Goal: Task Accomplishment & Management: Manage account settings

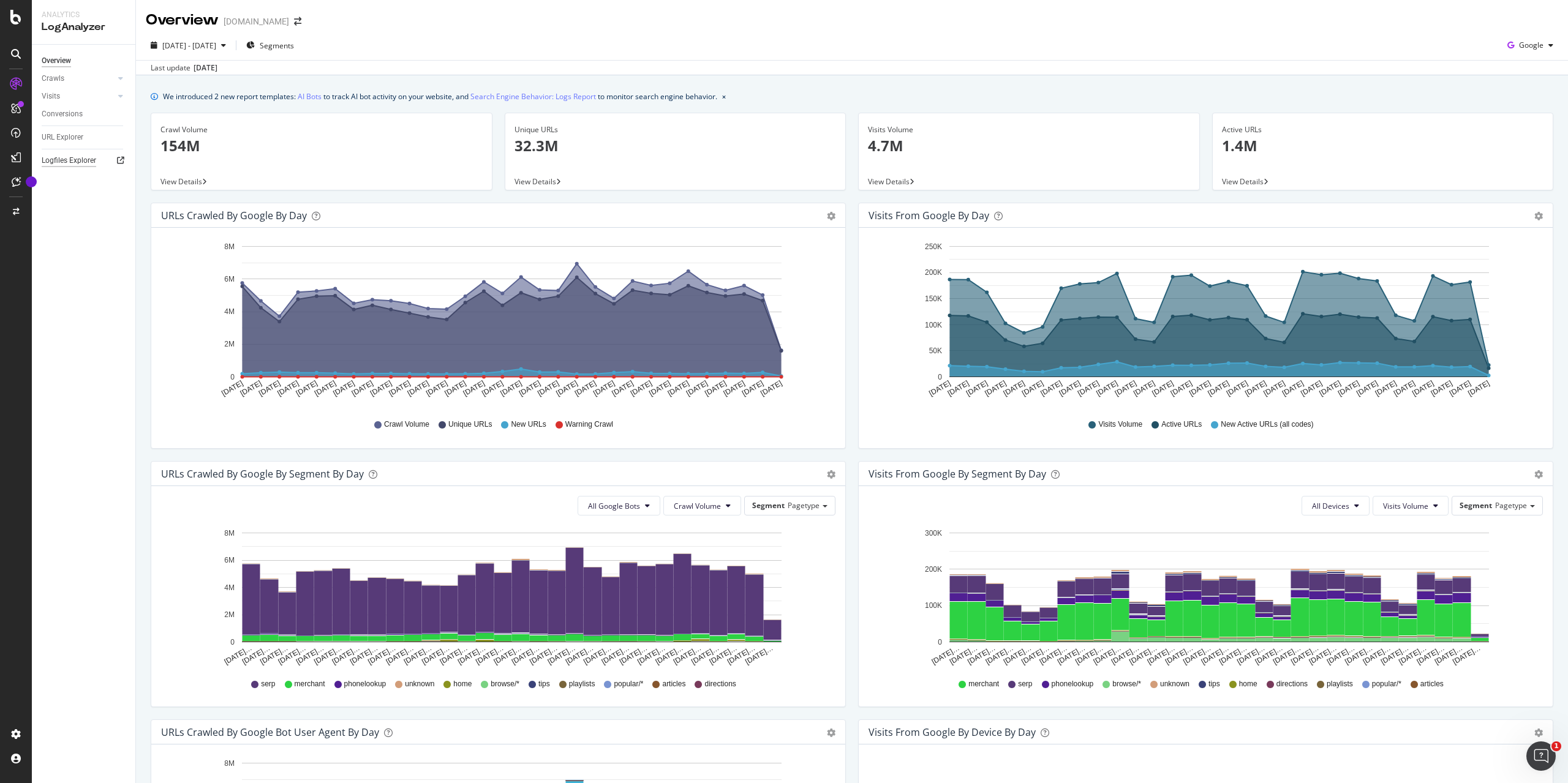
click at [78, 164] on div "Logfiles Explorer" at bounding box center [68, 161] width 55 height 13
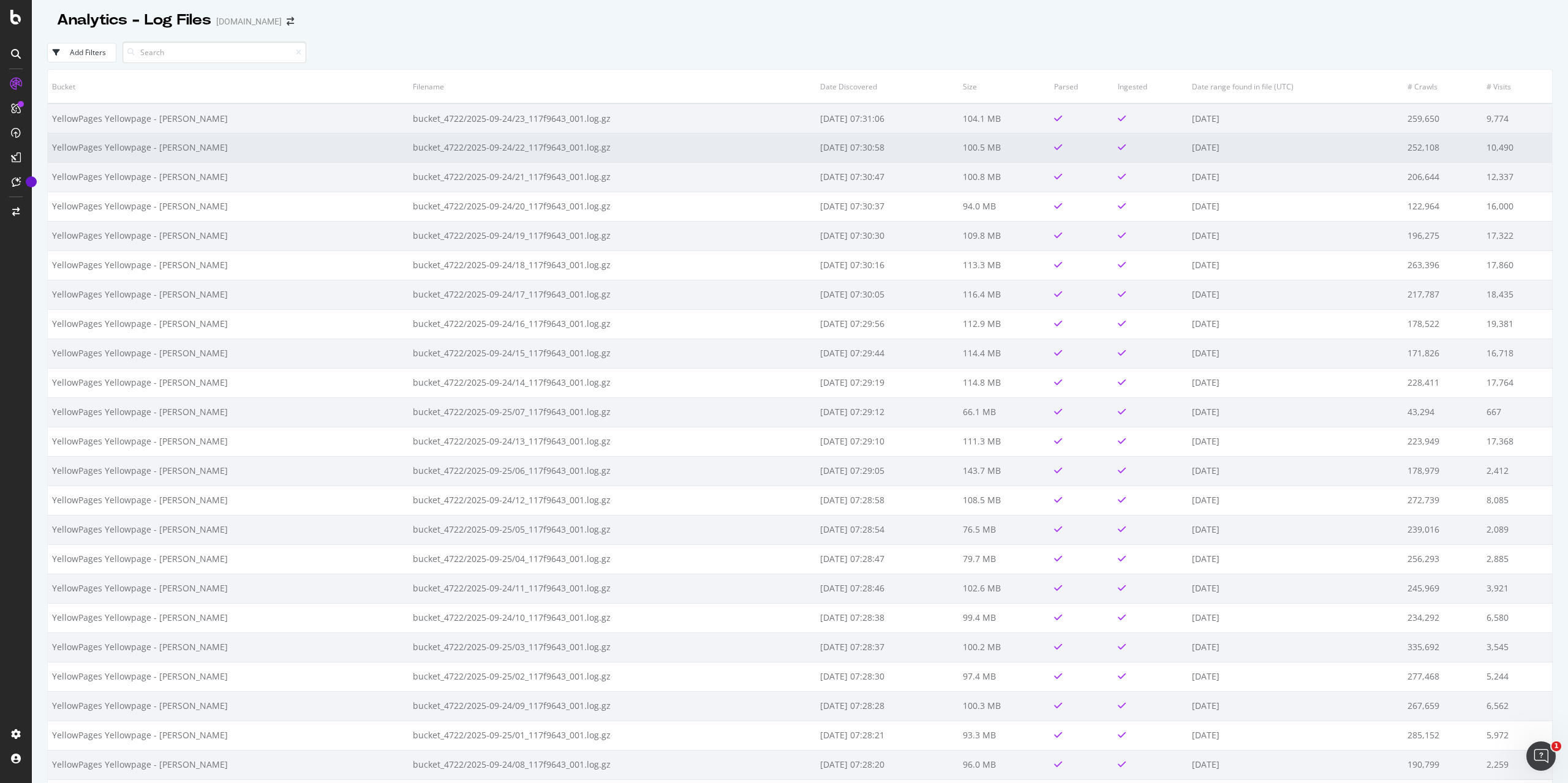
click at [167, 145] on td "YellowPages Yellowpage - [PERSON_NAME]" at bounding box center [228, 148] width 360 height 29
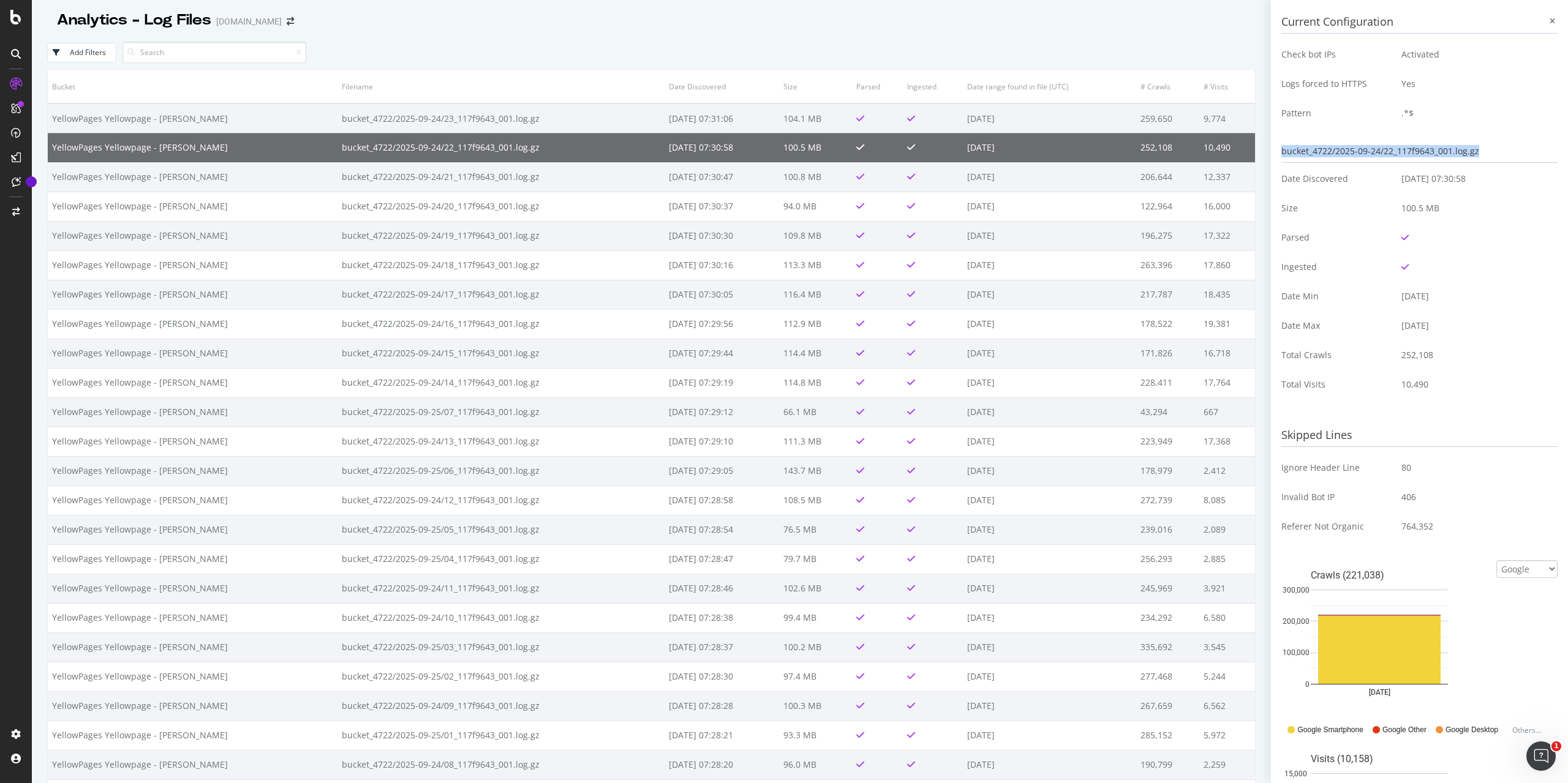
drag, startPoint x: 1484, startPoint y: 152, endPoint x: 1284, endPoint y: 149, distance: 200.0
click at [1278, 147] on div "Current Configuration Check bot IPs Activated Logs forced to HTTPS Yes Pattern …" at bounding box center [1419, 391] width 297 height 783
click at [1377, 157] on div "bucket_4722/2025-09-24/22_117f9643_001.log.gz" at bounding box center [1419, 151] width 276 height 22
click at [1218, 22] on div "Analytics - Log Files yellowpages.ca" at bounding box center [651, 15] width 1208 height 31
click option "OpenAI" at bounding box center [0, 0] width 0 height 0
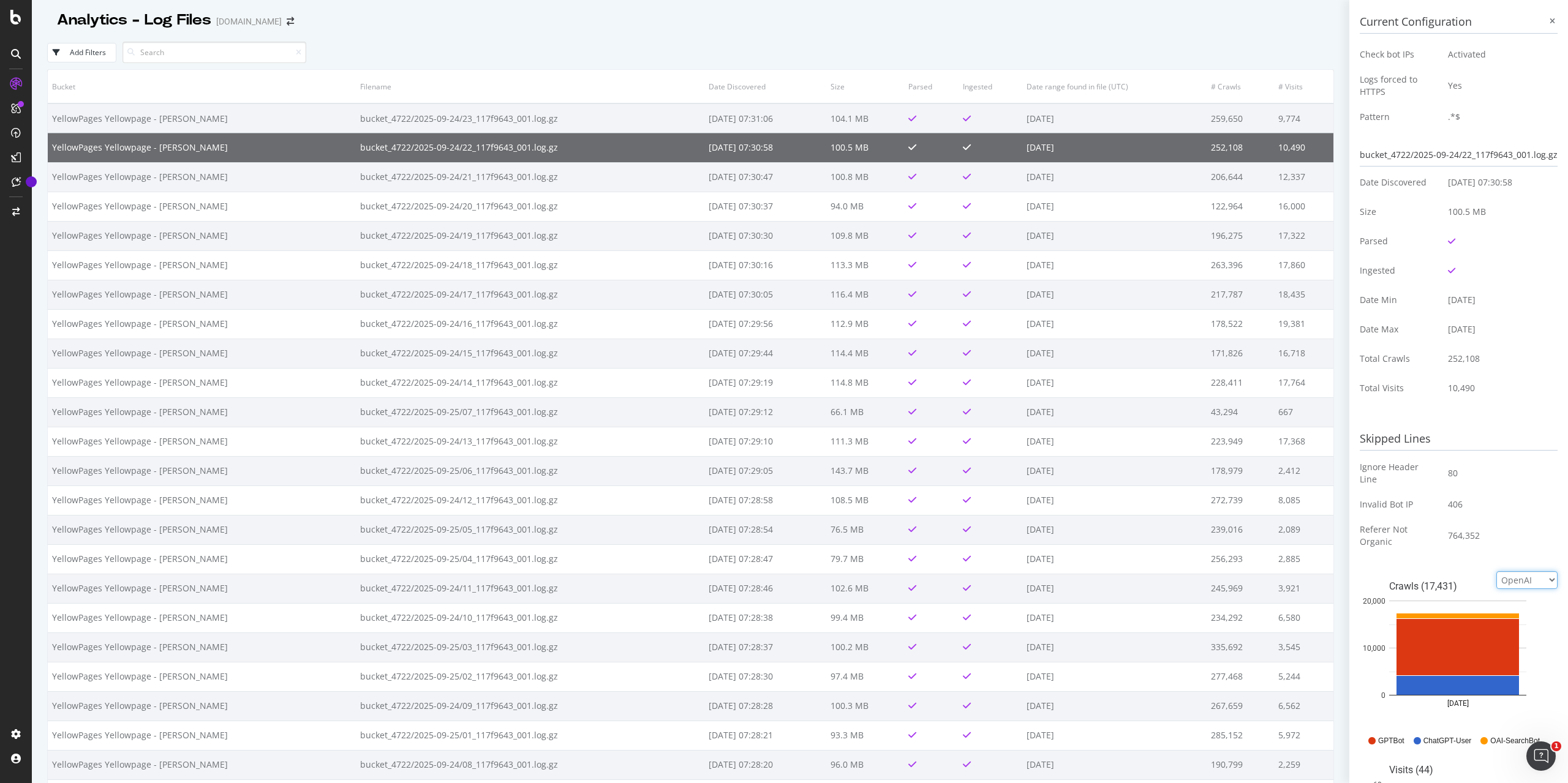
click at [1496, 571] on select "Google Bing OpenAI Other AI Bots" at bounding box center [1526, 579] width 61 height 18
select select "google"
click option "Google" at bounding box center [0, 0] width 0 height 0
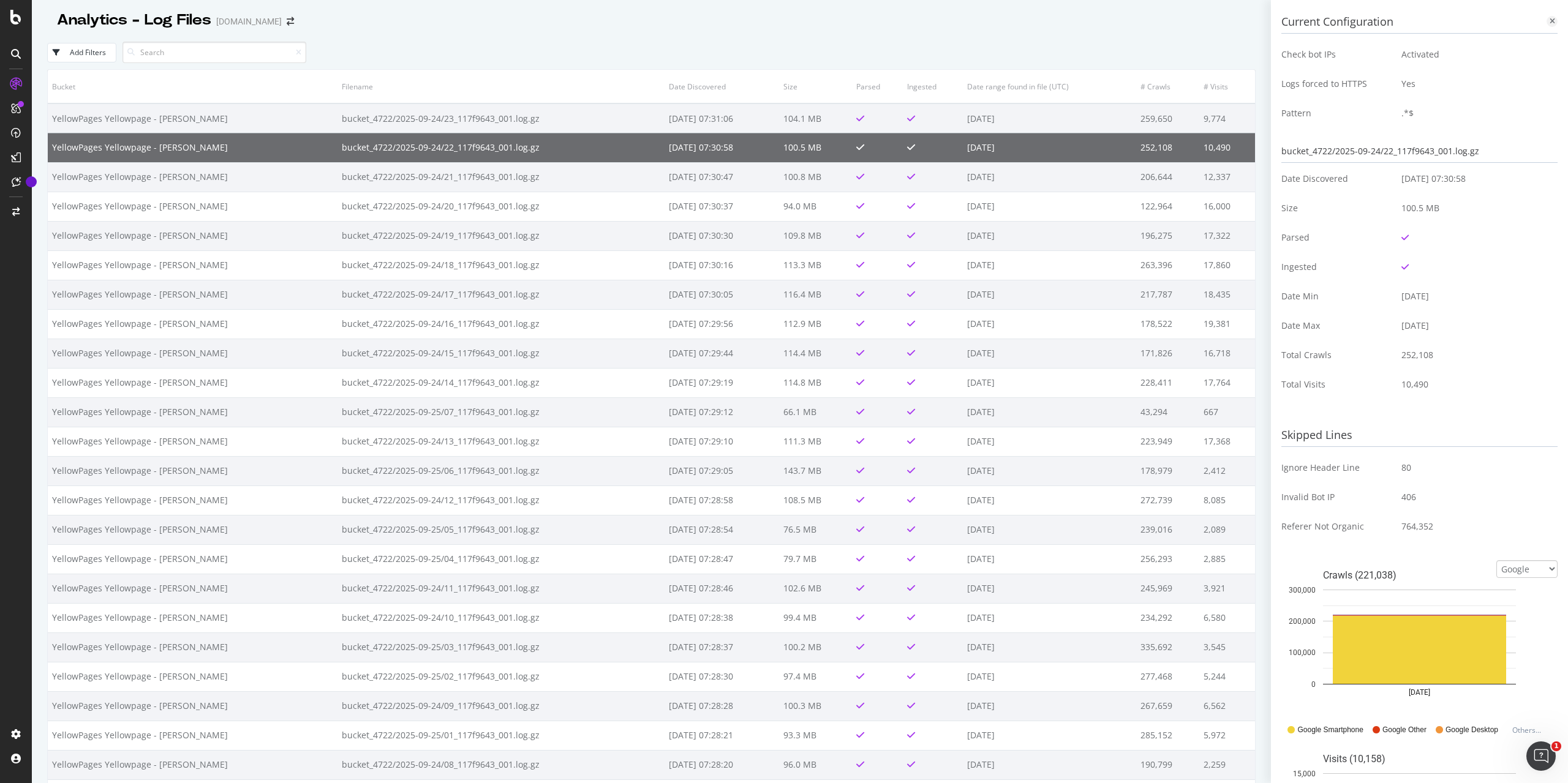
click at [1549, 18] on div at bounding box center [1552, 22] width 11 height 11
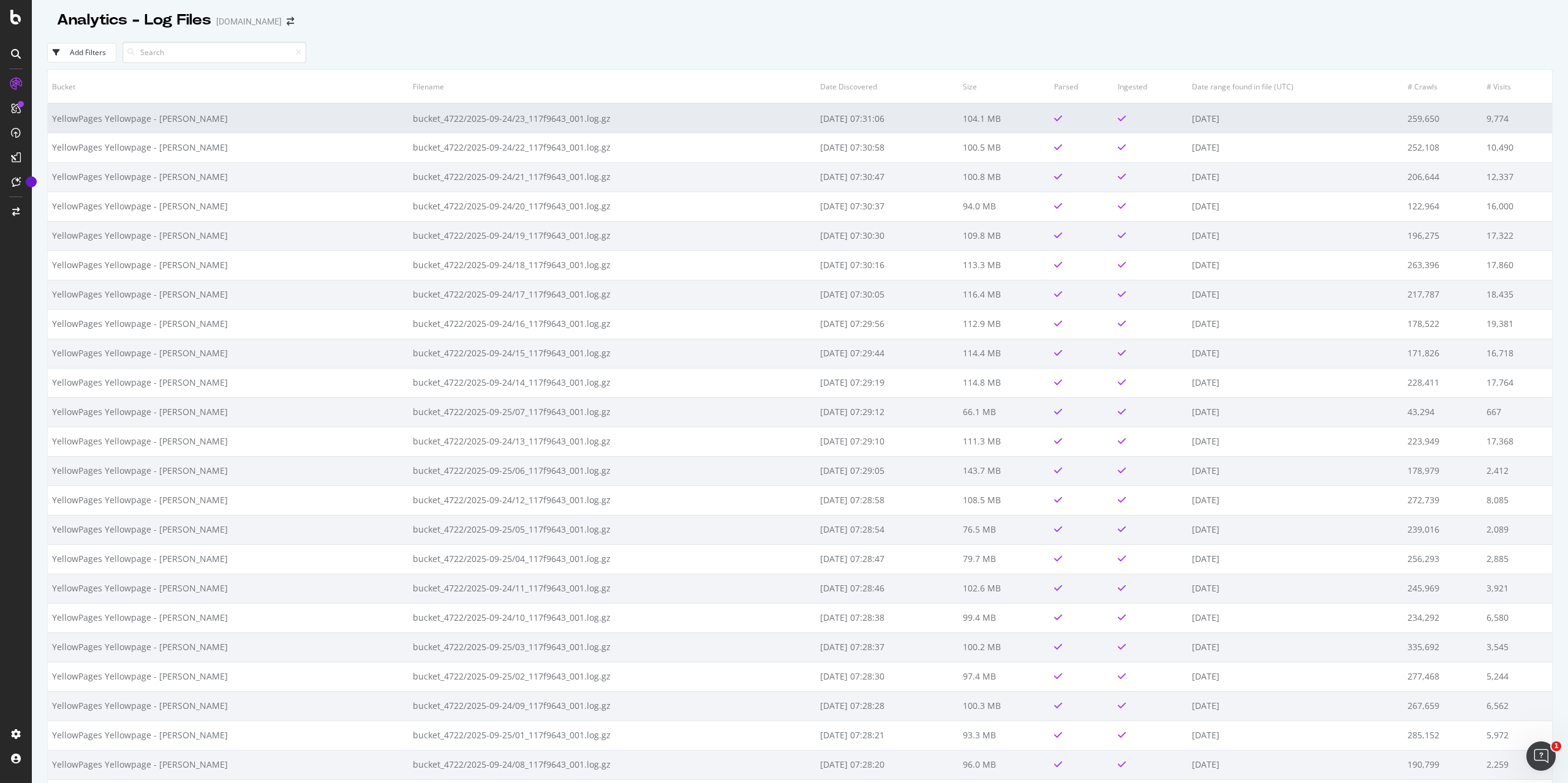
click at [299, 121] on td "YellowPages Yellowpage - BLAIN" at bounding box center [228, 118] width 360 height 29
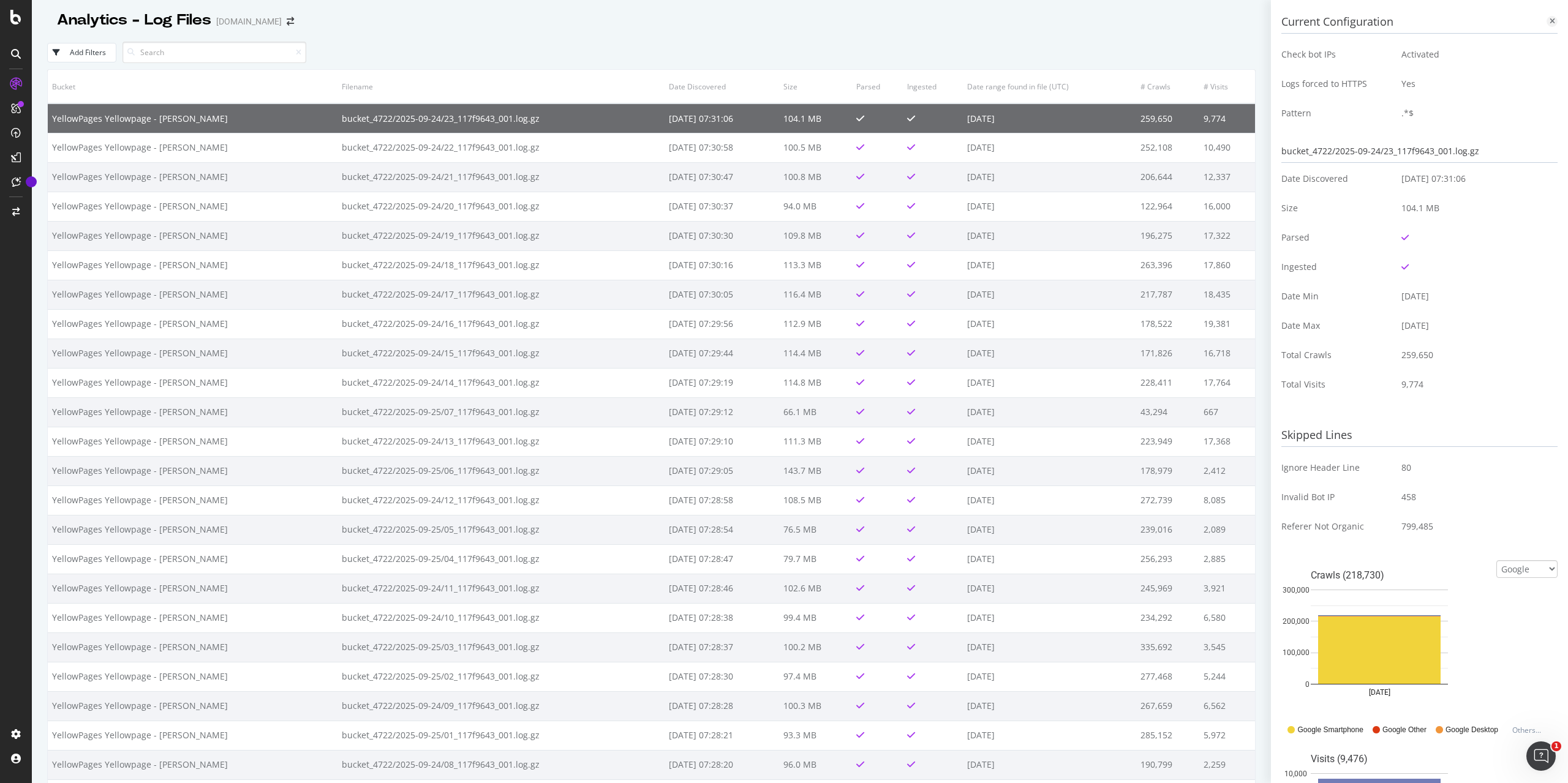
click at [1552, 19] on icon at bounding box center [1552, 22] width 5 height 8
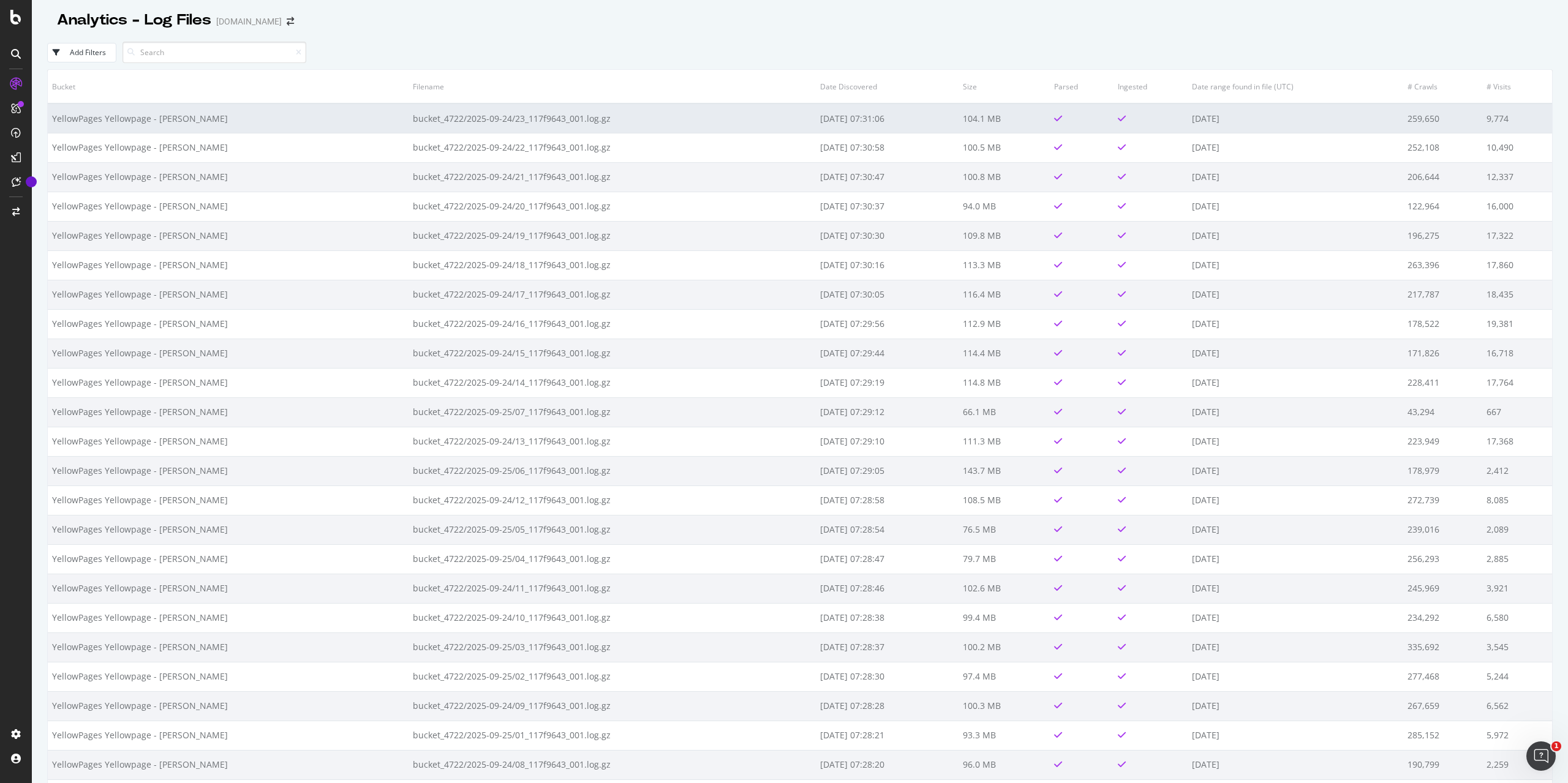
click at [1224, 124] on td "2025-09-24" at bounding box center [1295, 118] width 215 height 29
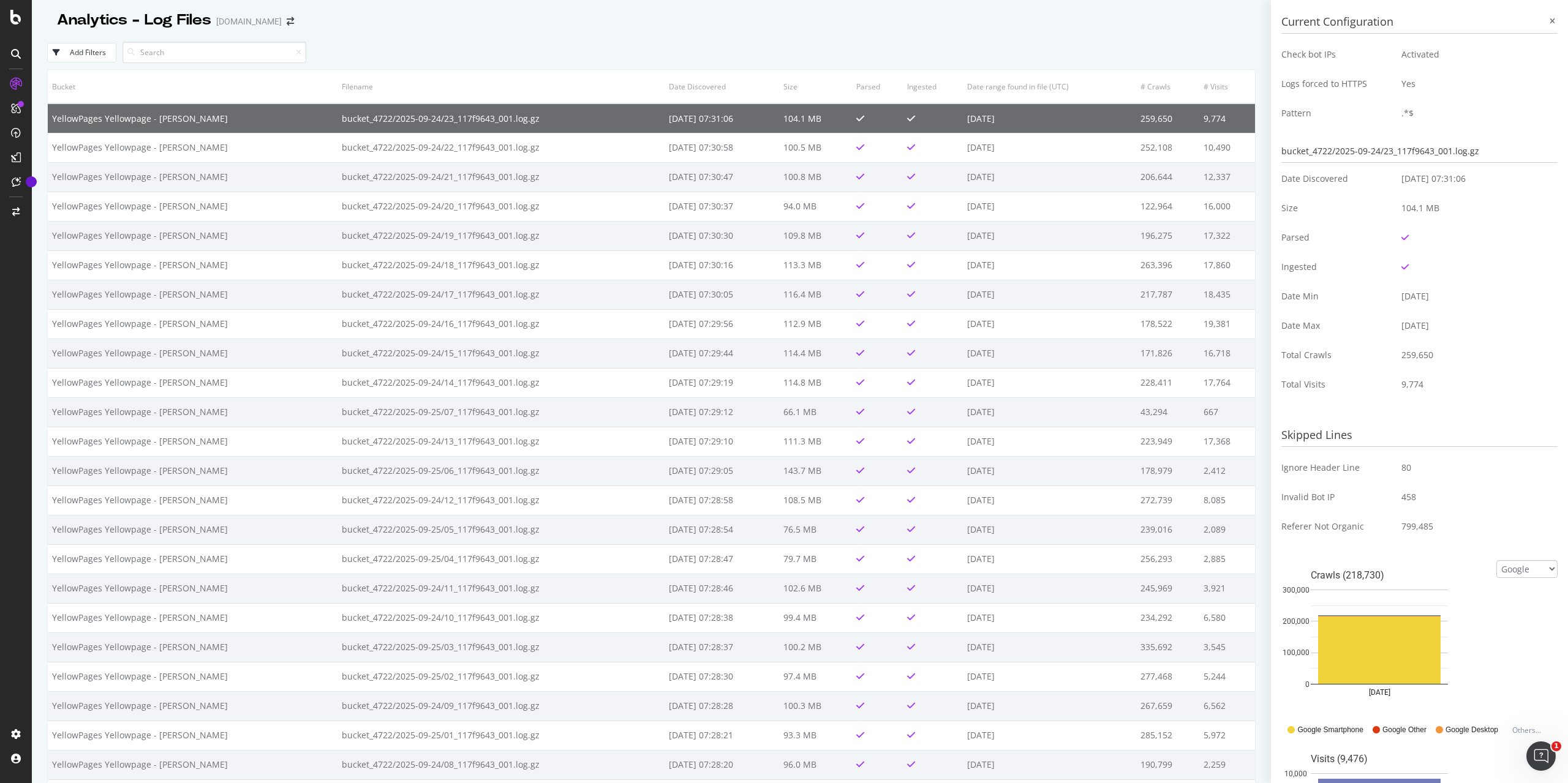
click at [818, 36] on div "Add Filters" at bounding box center [651, 52] width 1208 height 34
click at [1551, 22] on icon at bounding box center [1552, 22] width 5 height 8
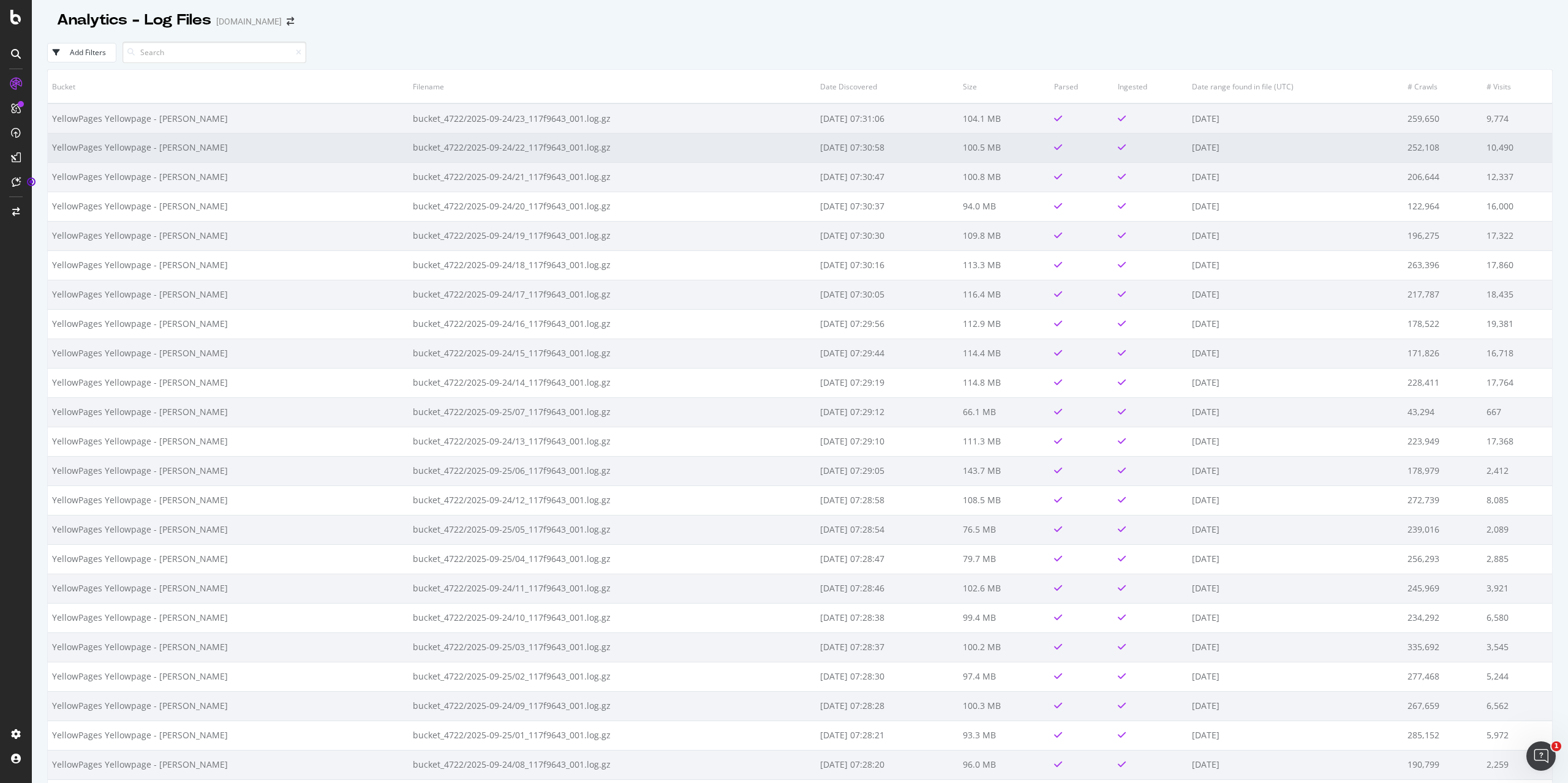
click at [559, 150] on td "bucket_4722/2025-09-24/22_117f9643_001.log.gz" at bounding box center [612, 148] width 407 height 29
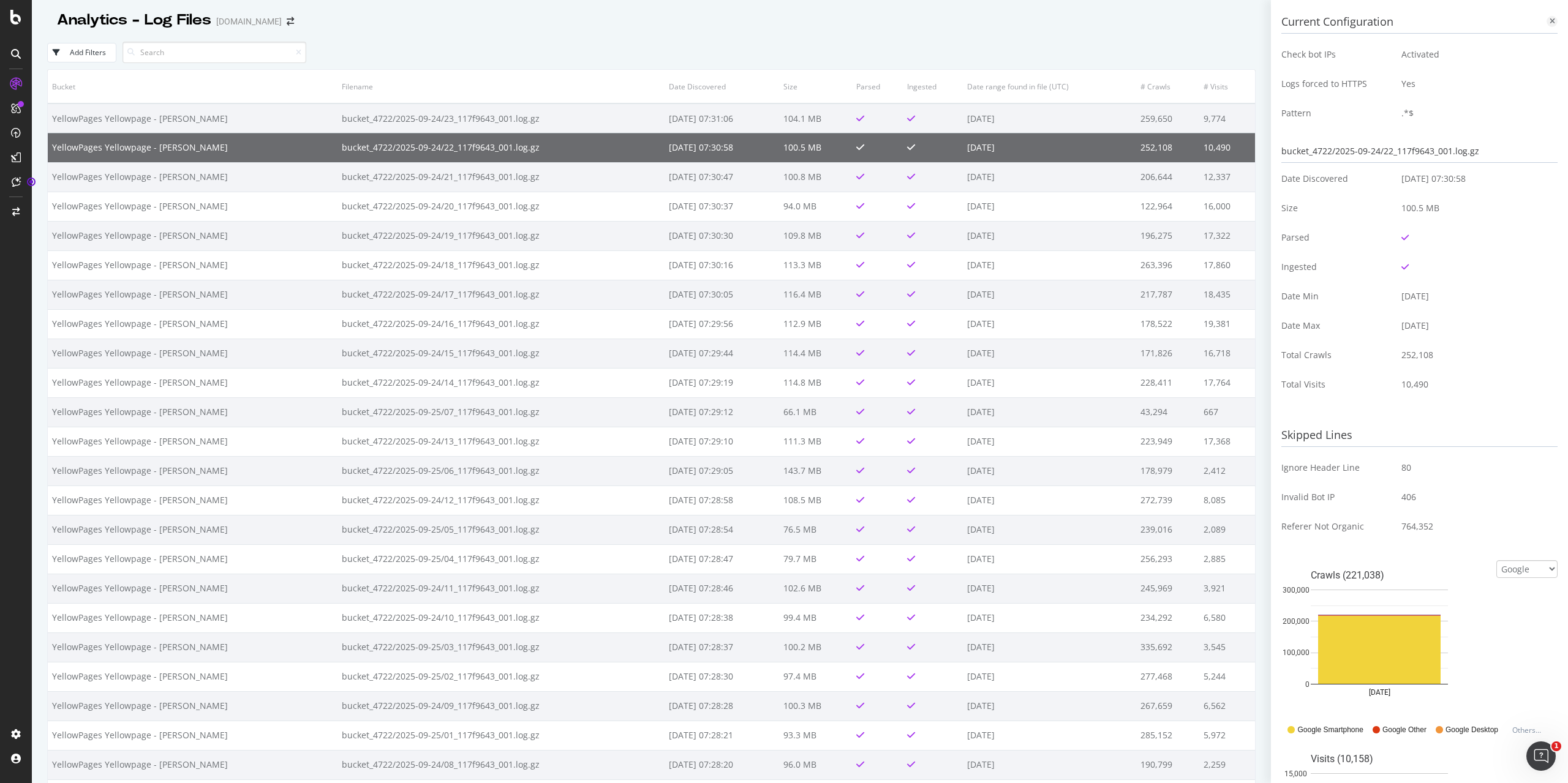
click at [1553, 21] on icon at bounding box center [1552, 22] width 5 height 8
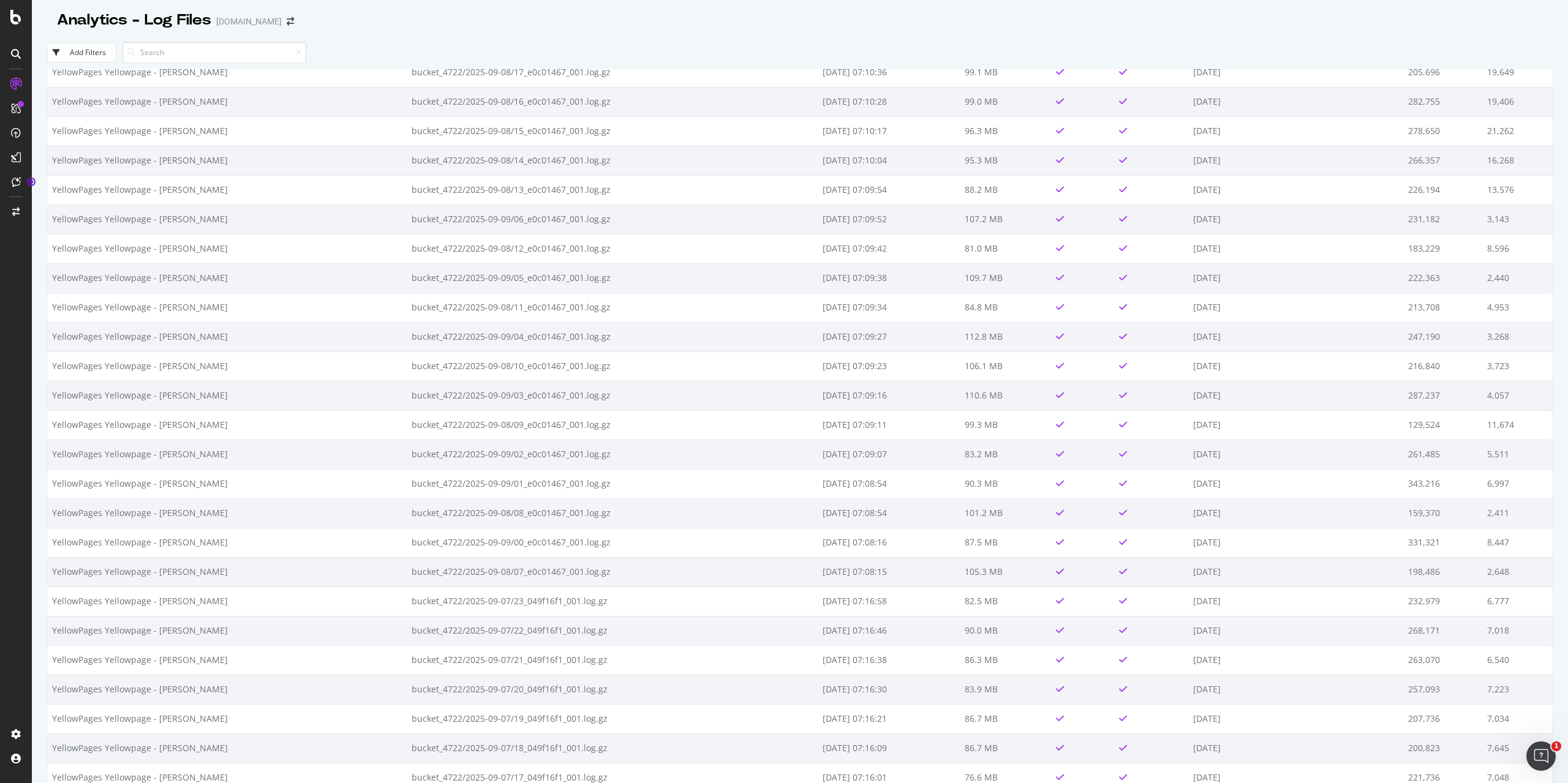
scroll to position [11810, 0]
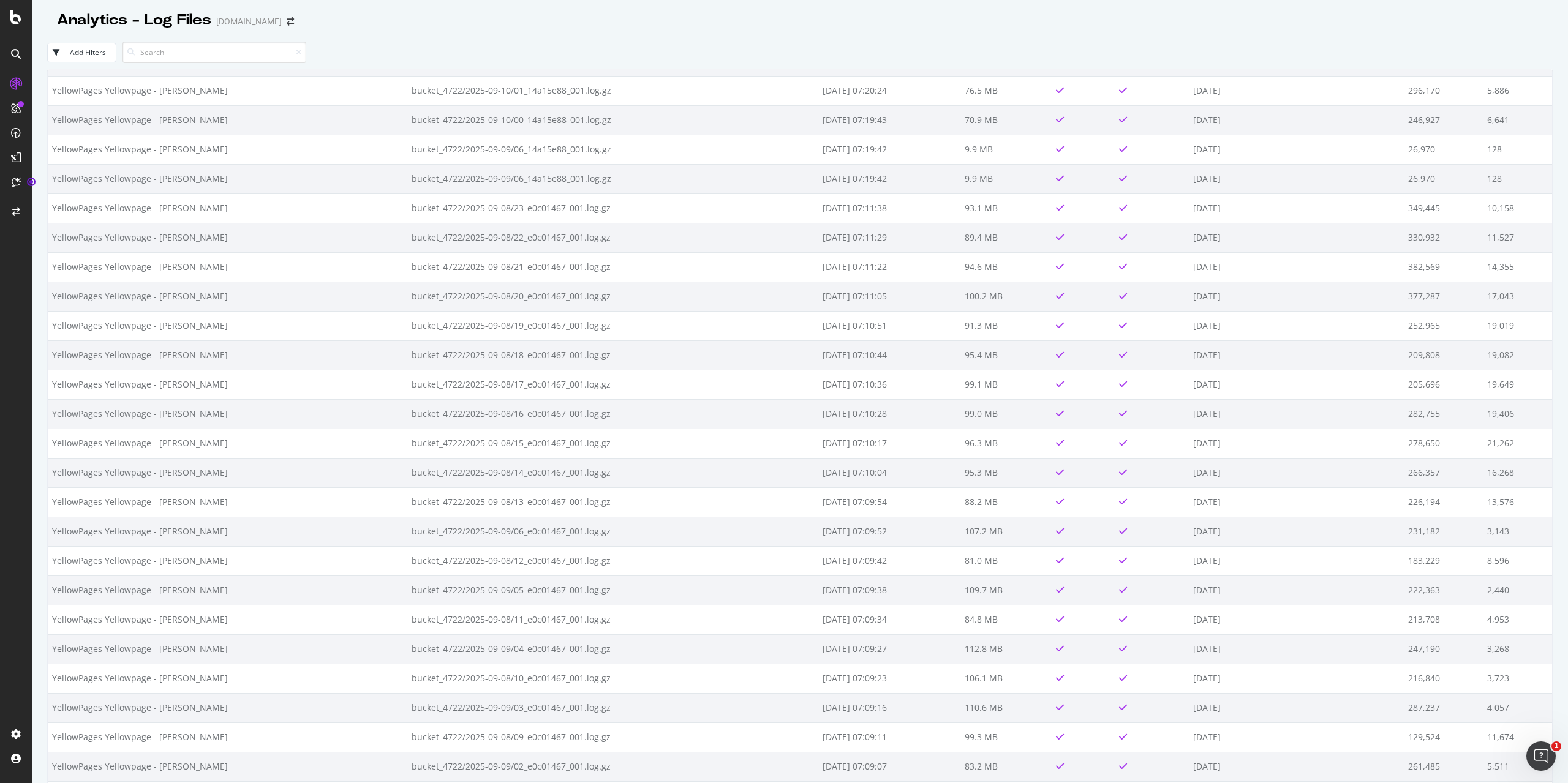
click at [1553, 596] on div "Analytics - Log Files yellowpages.ca Add Filters Bucket Filename Date Discovere…" at bounding box center [799, 391] width 1536 height 783
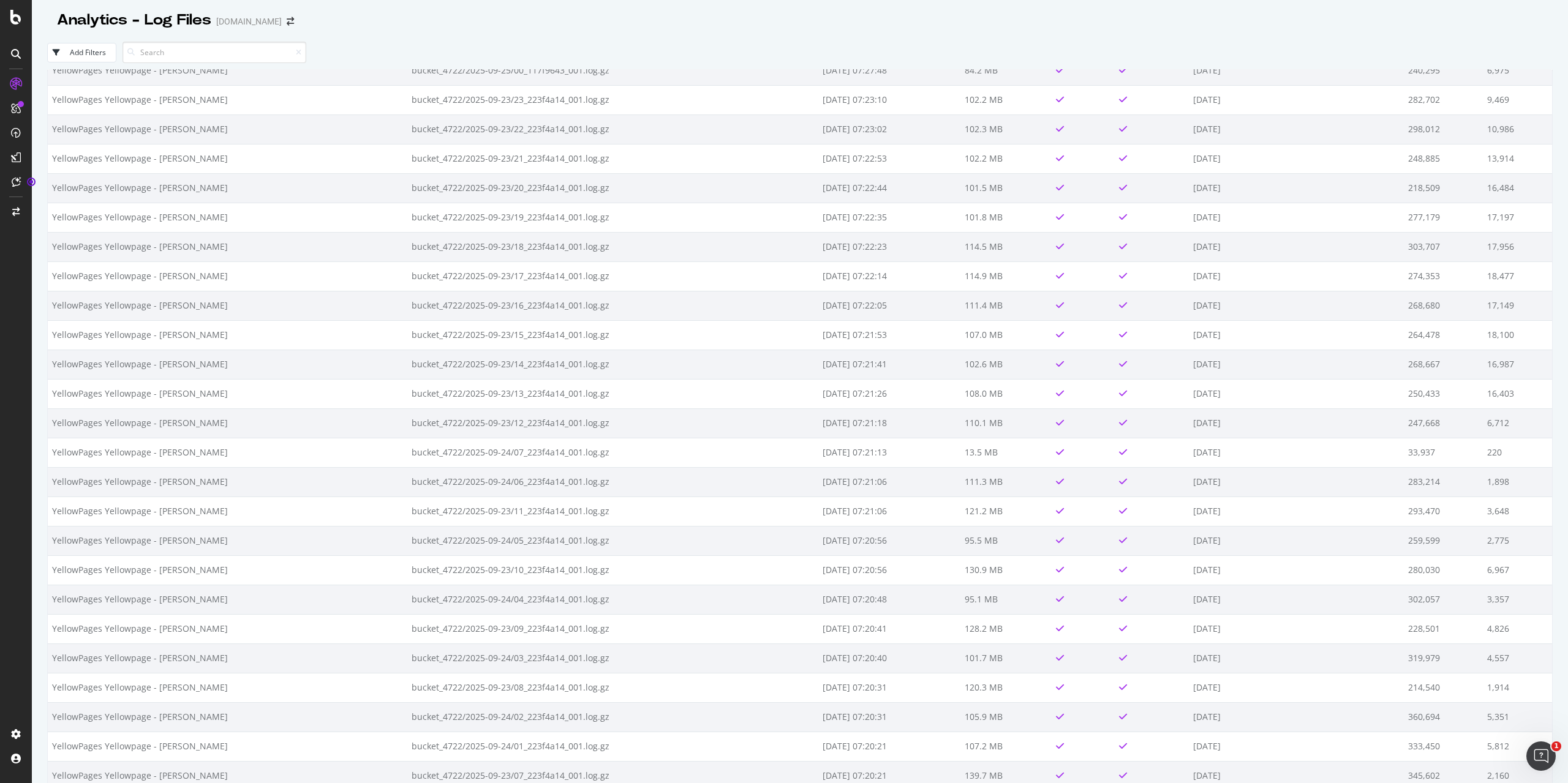
scroll to position [0, 0]
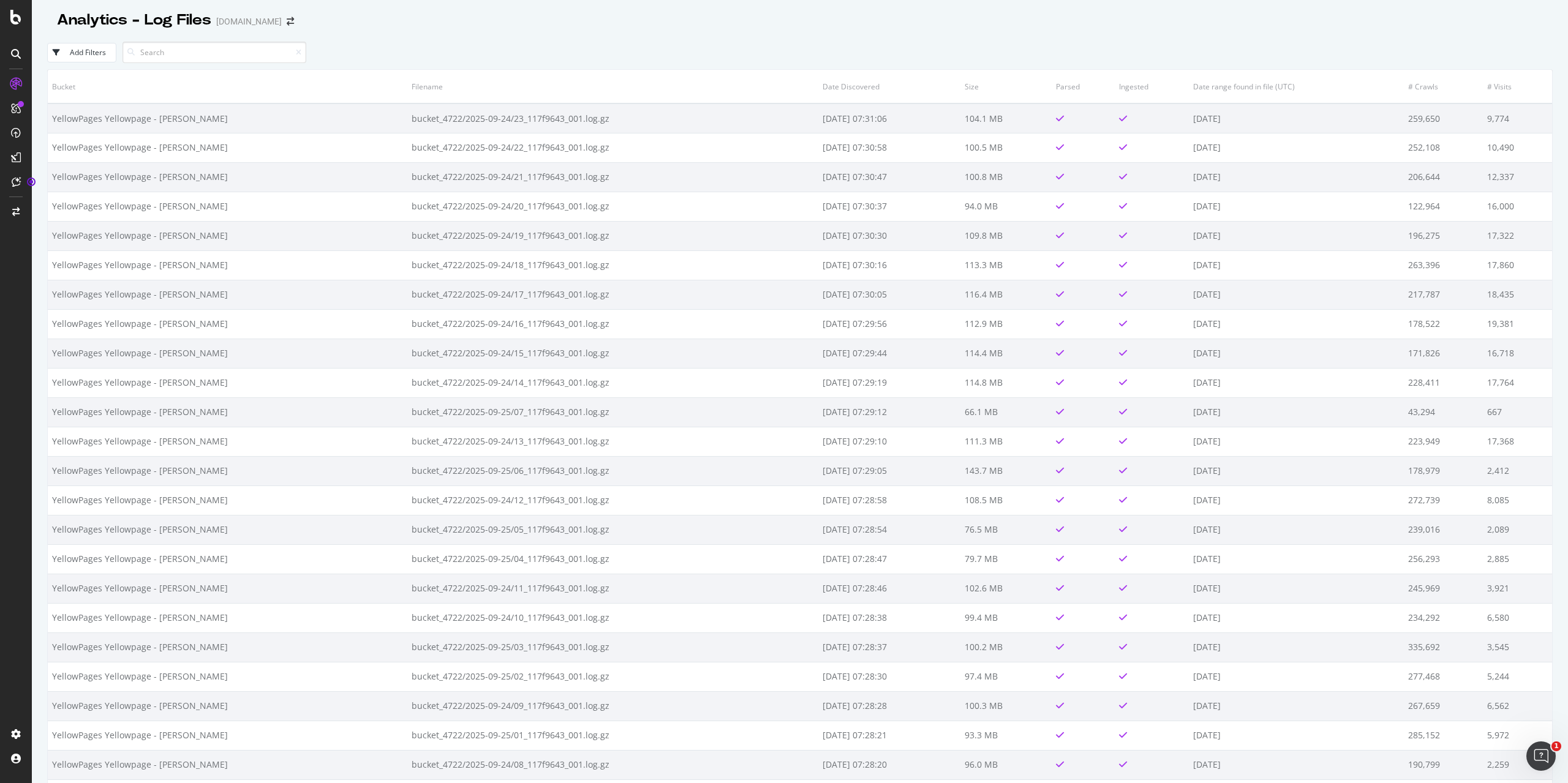
click at [92, 42] on div "Add Filters" at bounding box center [799, 52] width 1505 height 34
click at [94, 47] on div "Add Filters" at bounding box center [77, 52] width 58 height 11
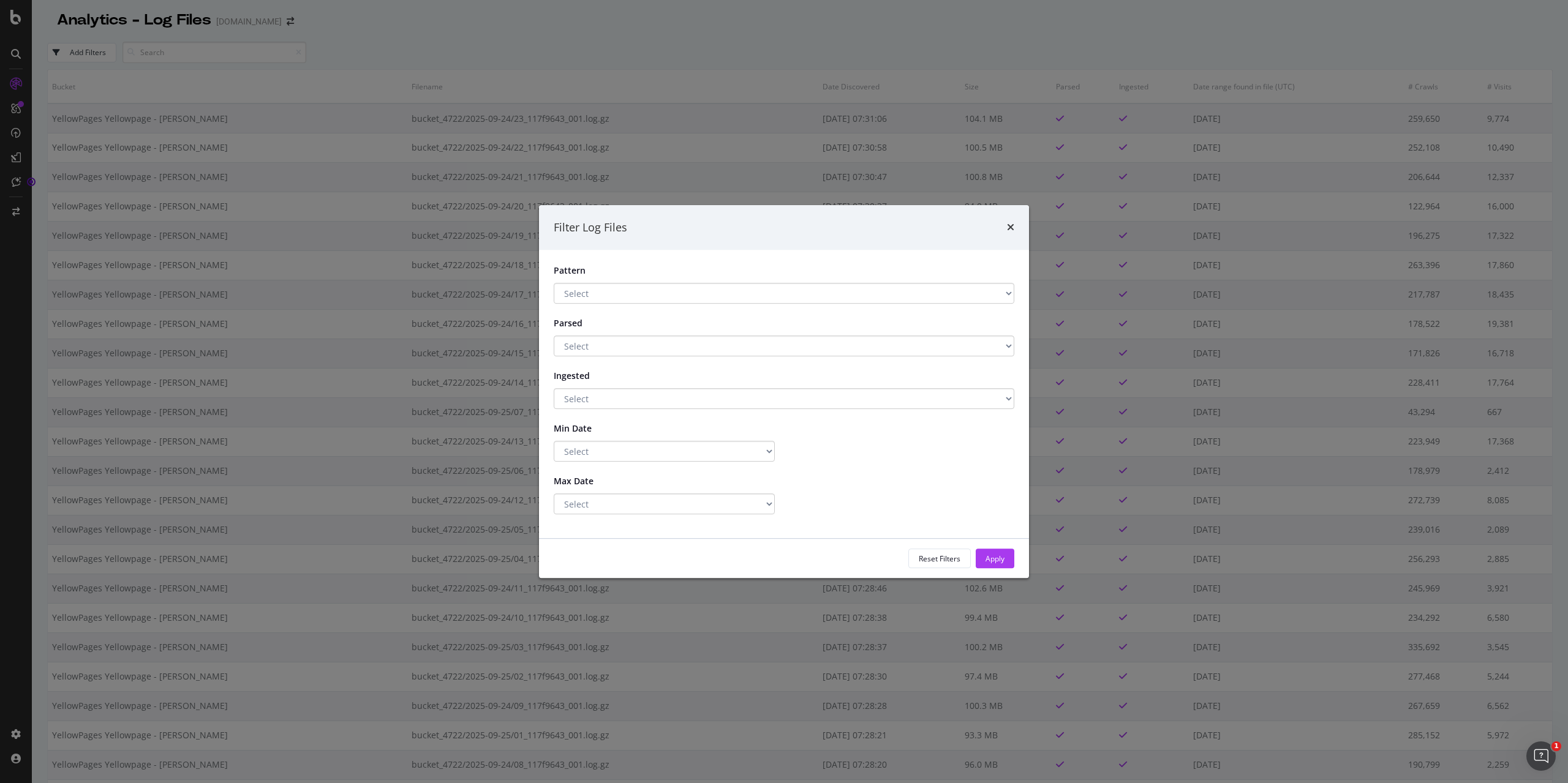
click at [1016, 220] on div "Filter Log Files" at bounding box center [783, 227] width 490 height 45
click at [1012, 228] on icon "times" at bounding box center [1011, 227] width 8 height 10
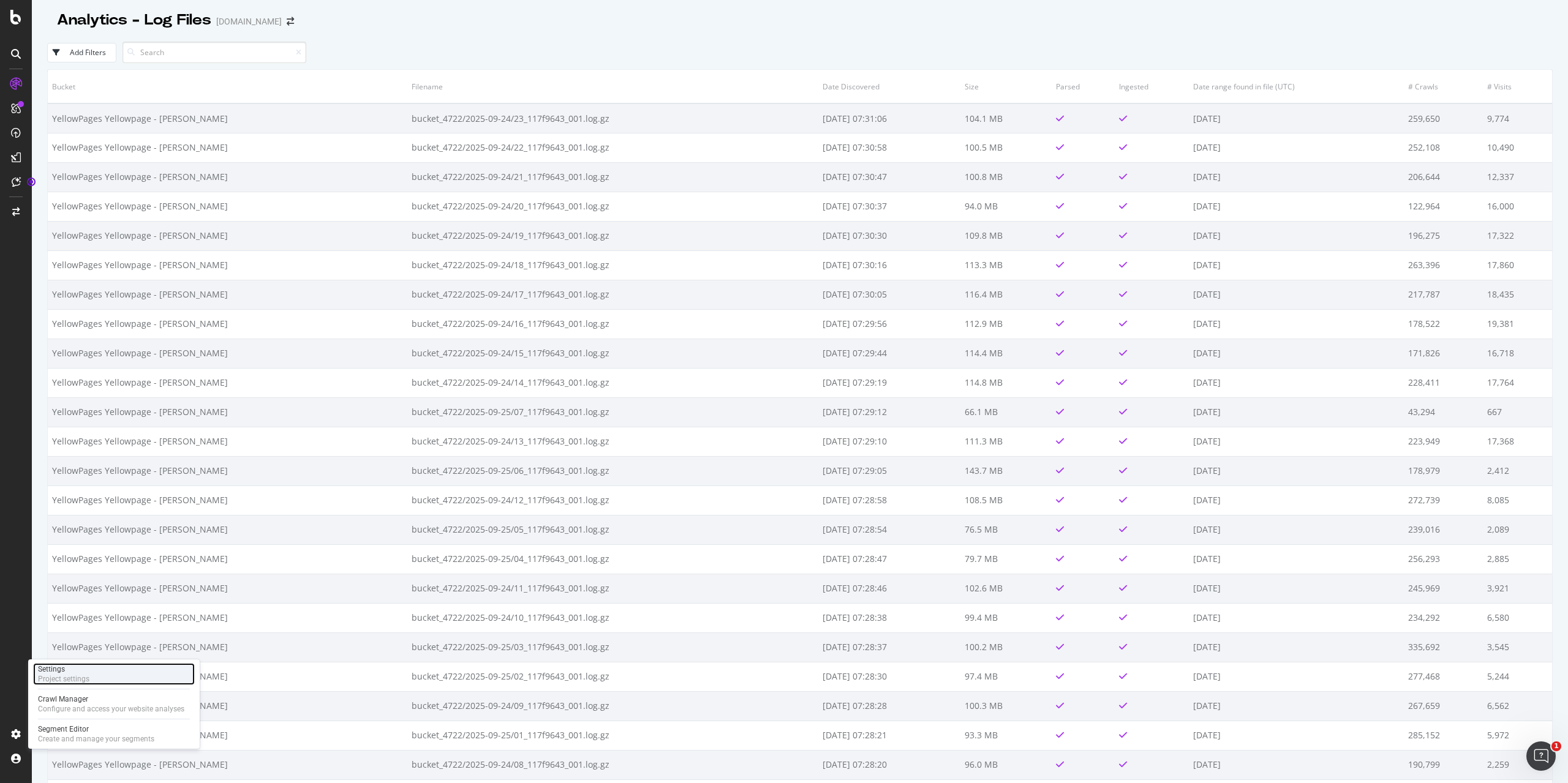
click at [71, 679] on div "Project settings" at bounding box center [63, 678] width 51 height 10
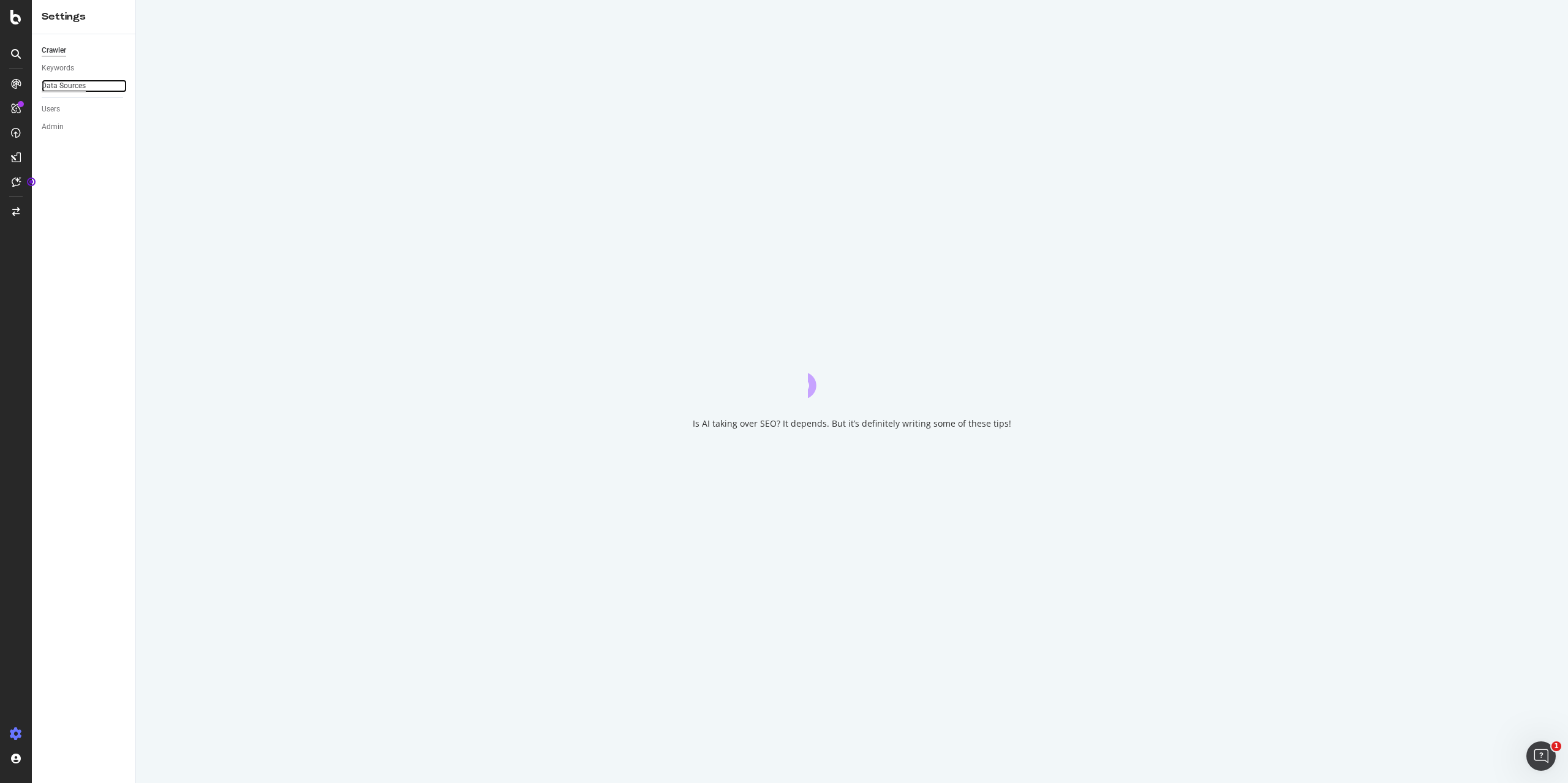
click at [60, 86] on div "Data Sources" at bounding box center [63, 86] width 44 height 13
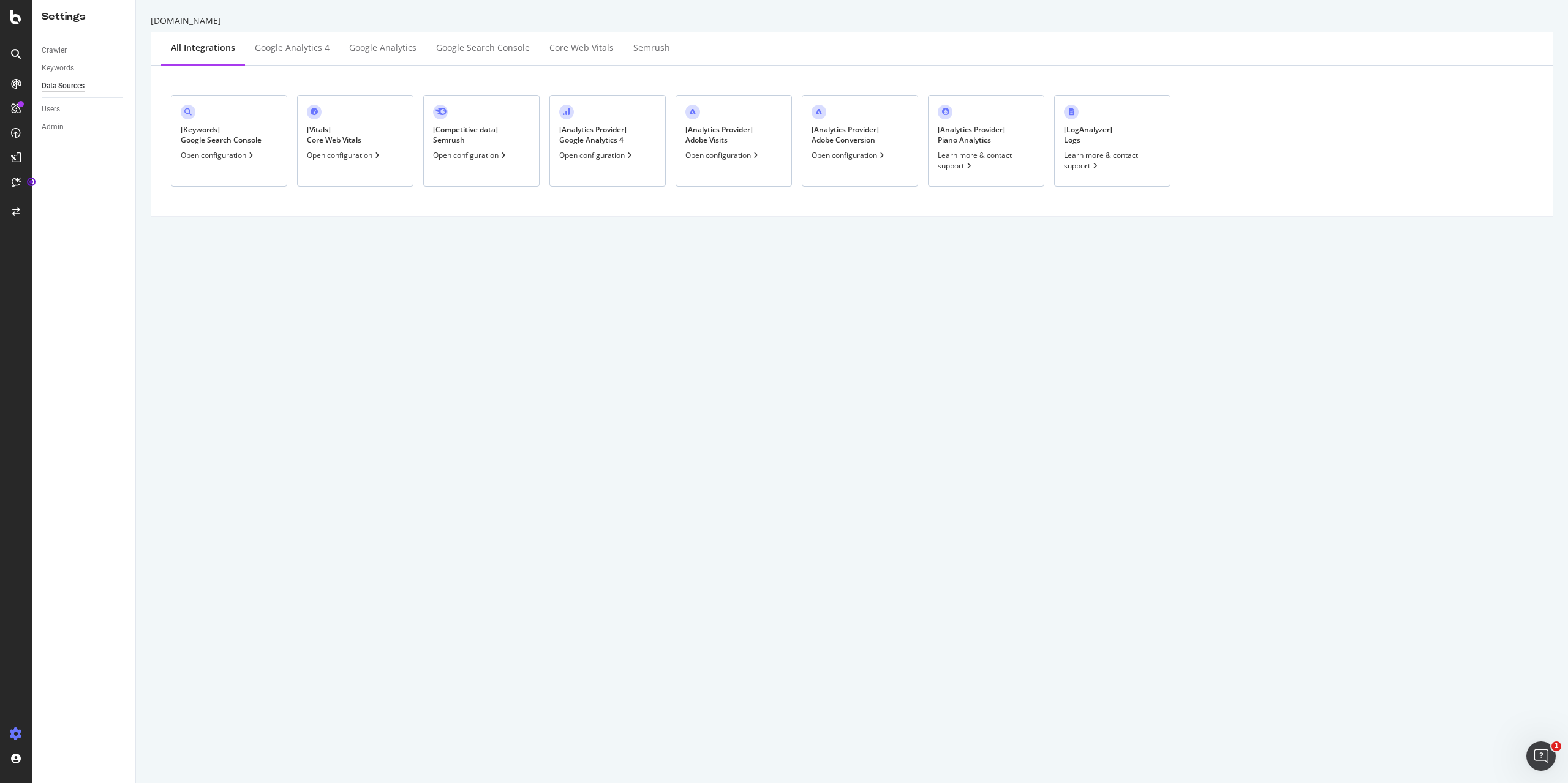
click at [1098, 126] on div "[ LogAnalyzer ] Logs" at bounding box center [1088, 134] width 48 height 21
click at [53, 123] on div "Admin" at bounding box center [52, 127] width 22 height 13
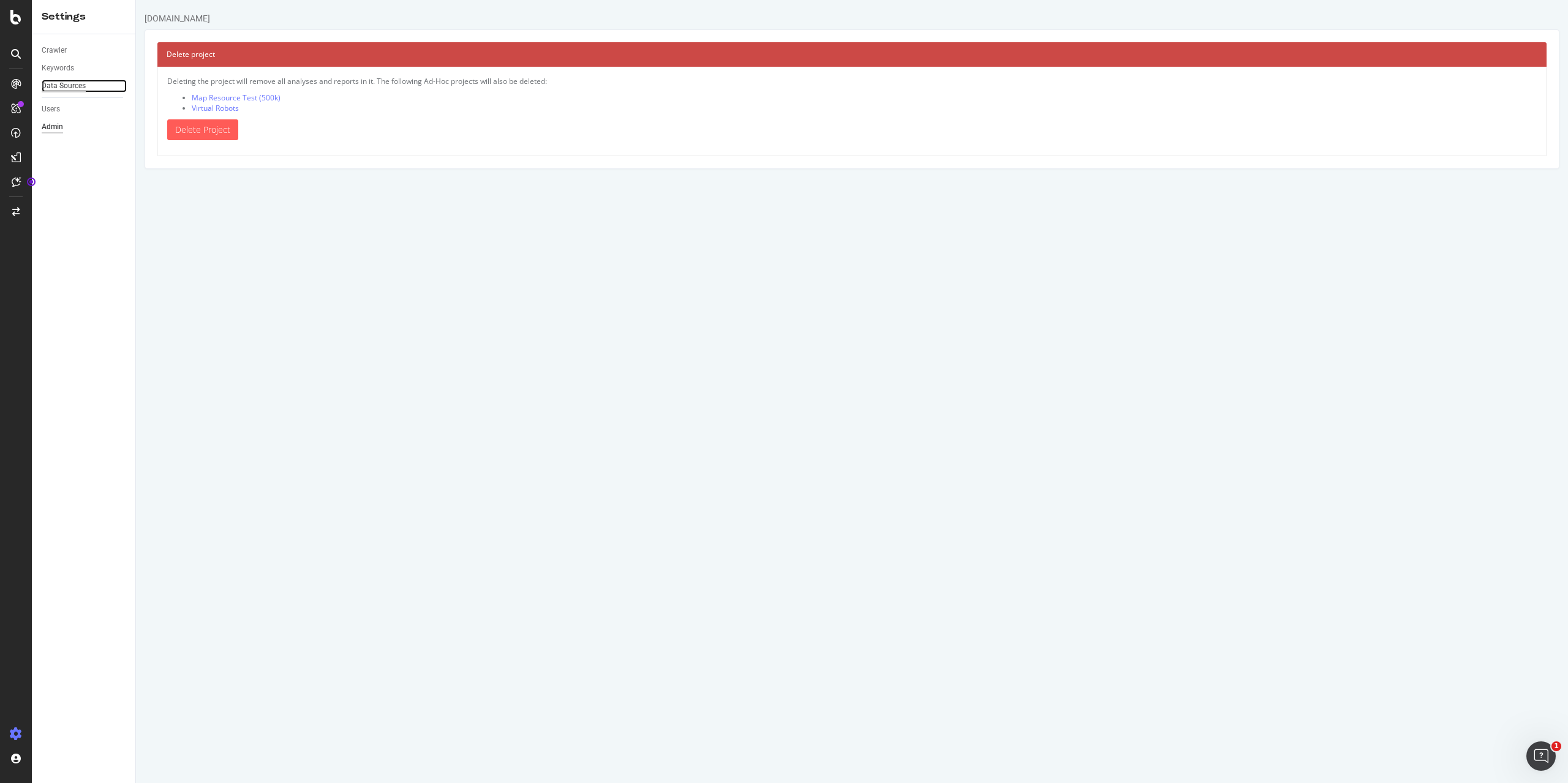
click at [65, 86] on div "Data Sources" at bounding box center [63, 86] width 44 height 13
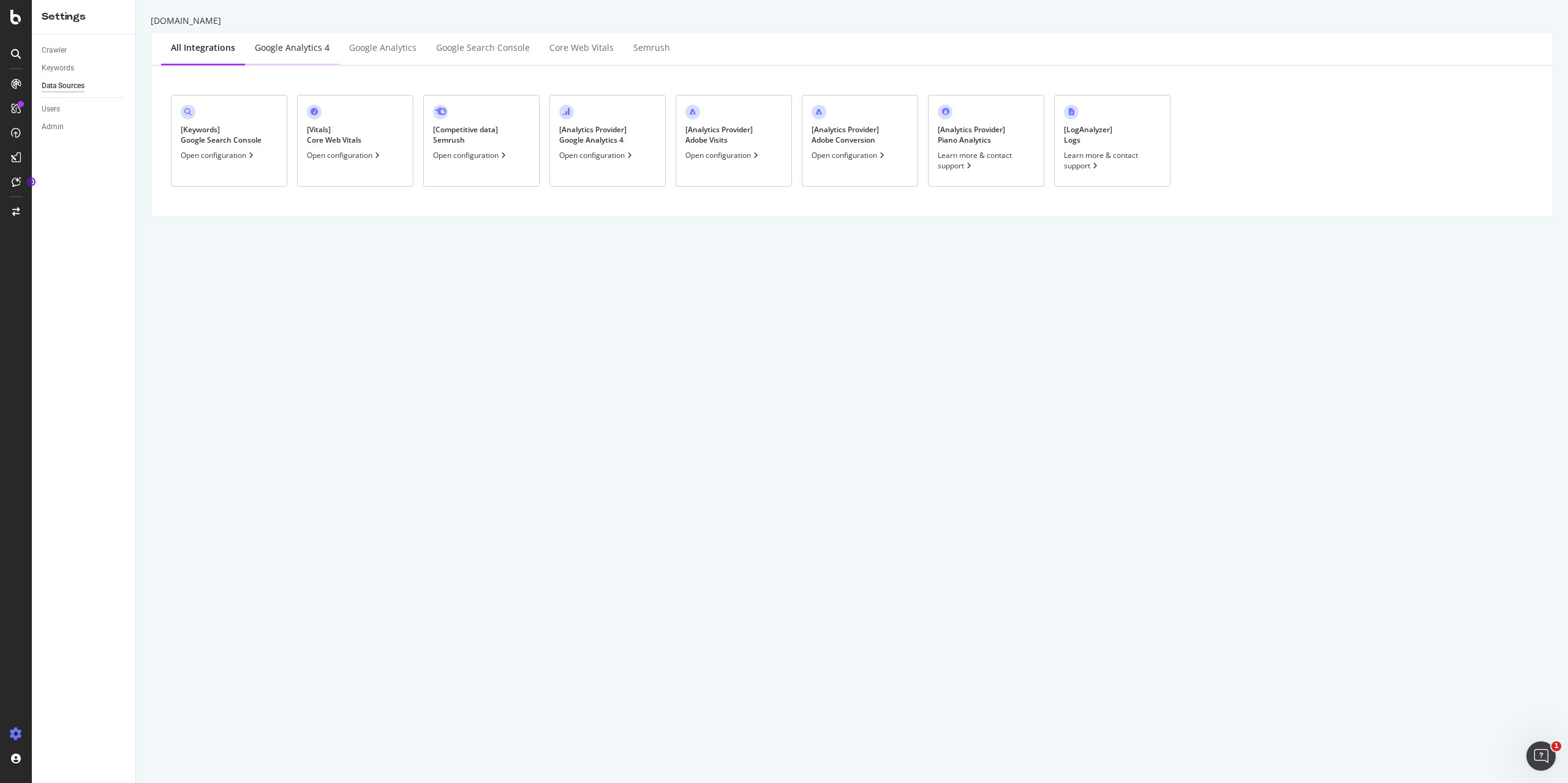
click at [269, 47] on div "Google Analytics 4" at bounding box center [291, 48] width 75 height 12
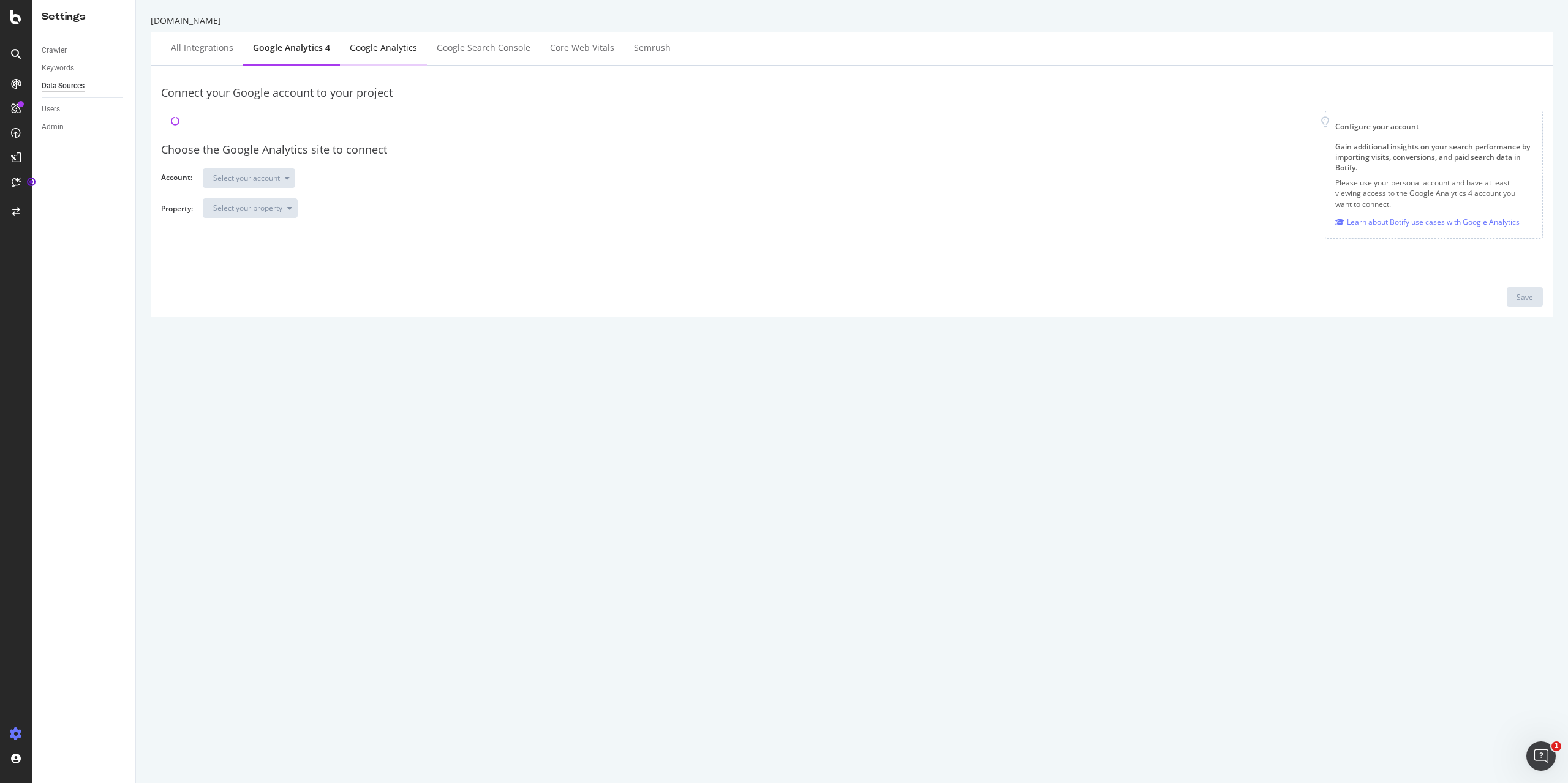
click at [383, 49] on div "Google Analytics" at bounding box center [384, 48] width 68 height 12
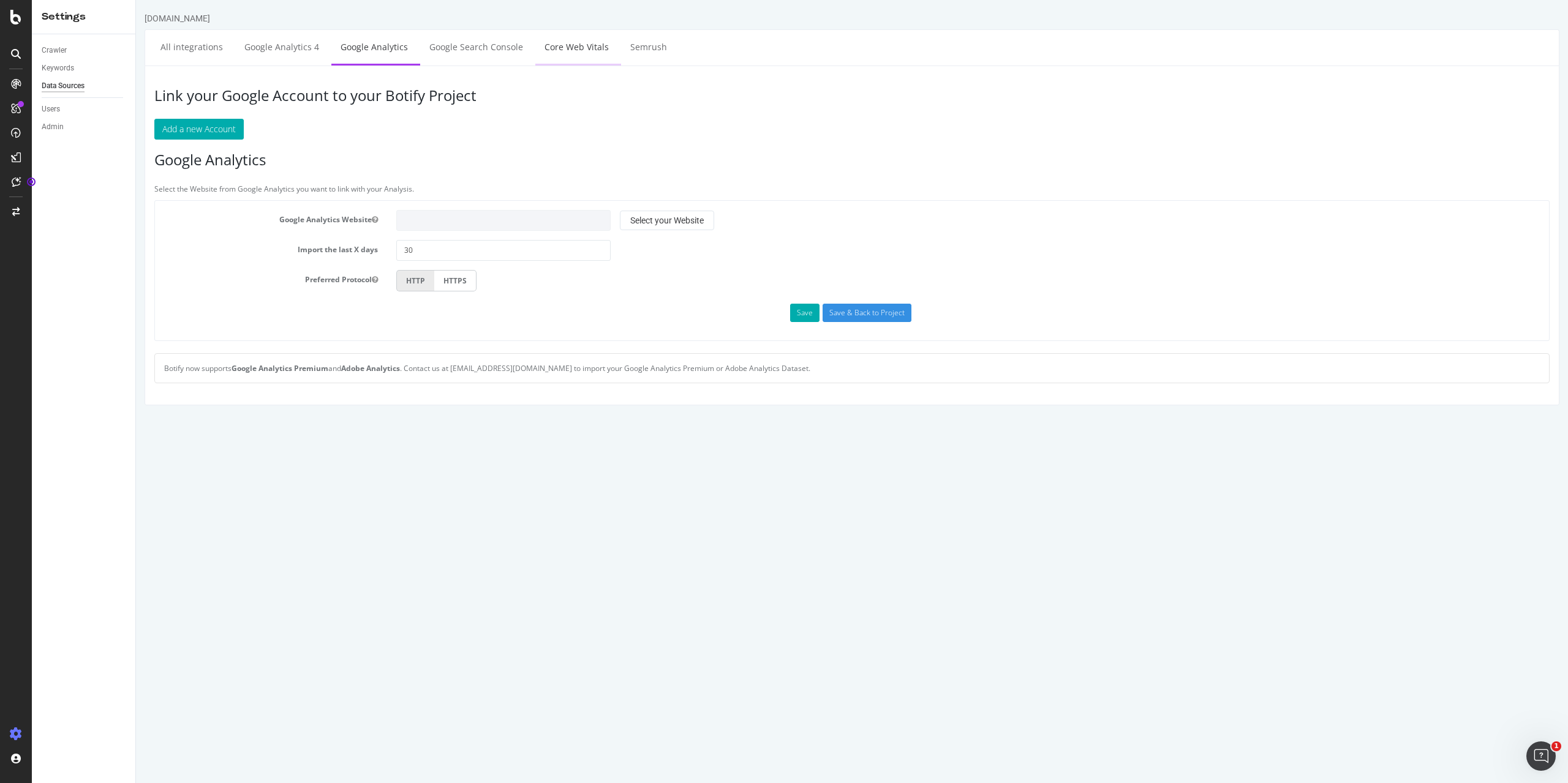
click at [580, 45] on link "Core Web Vitals" at bounding box center [576, 47] width 83 height 34
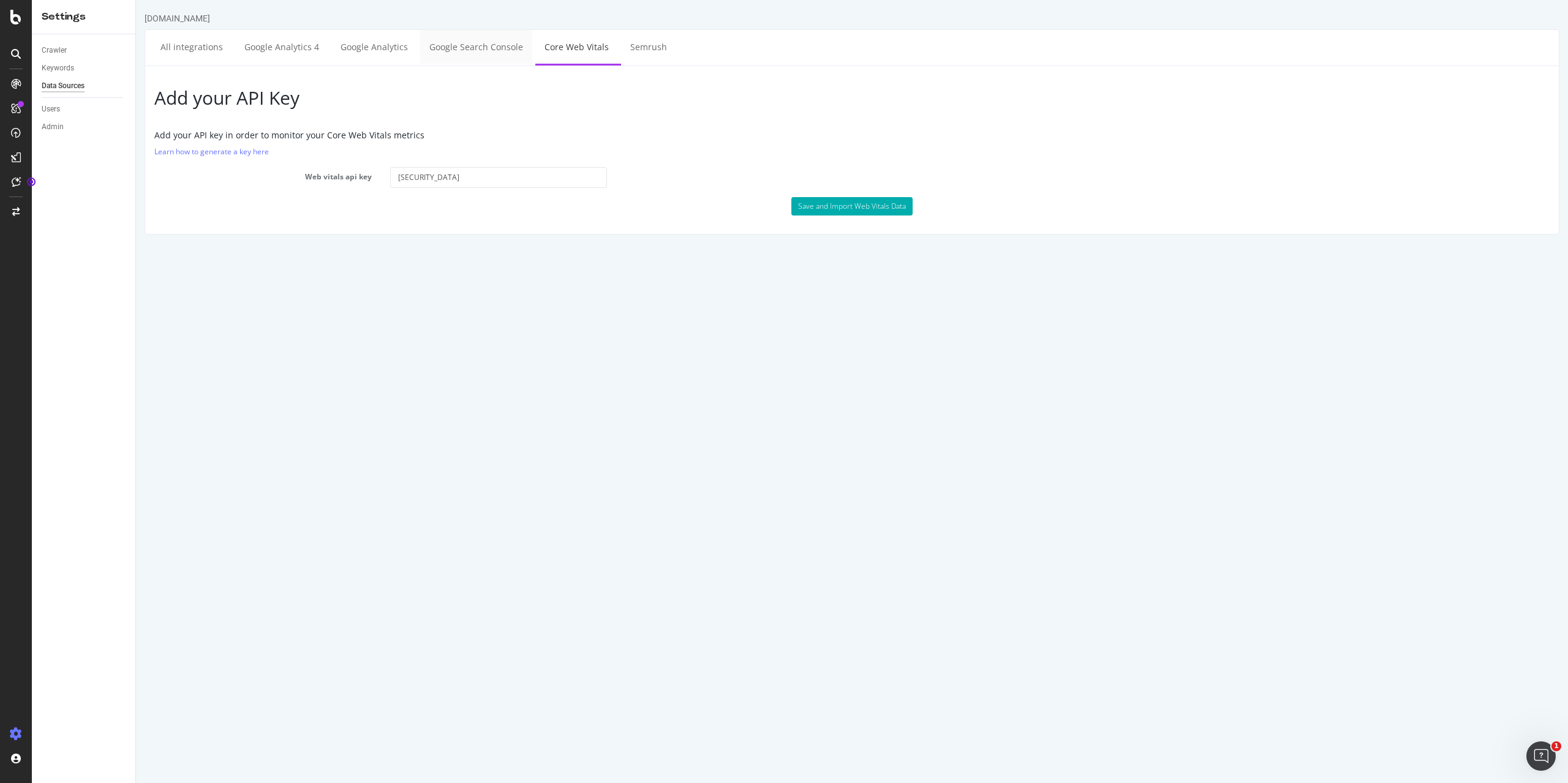
click at [493, 45] on link "Google Search Console" at bounding box center [477, 47] width 112 height 34
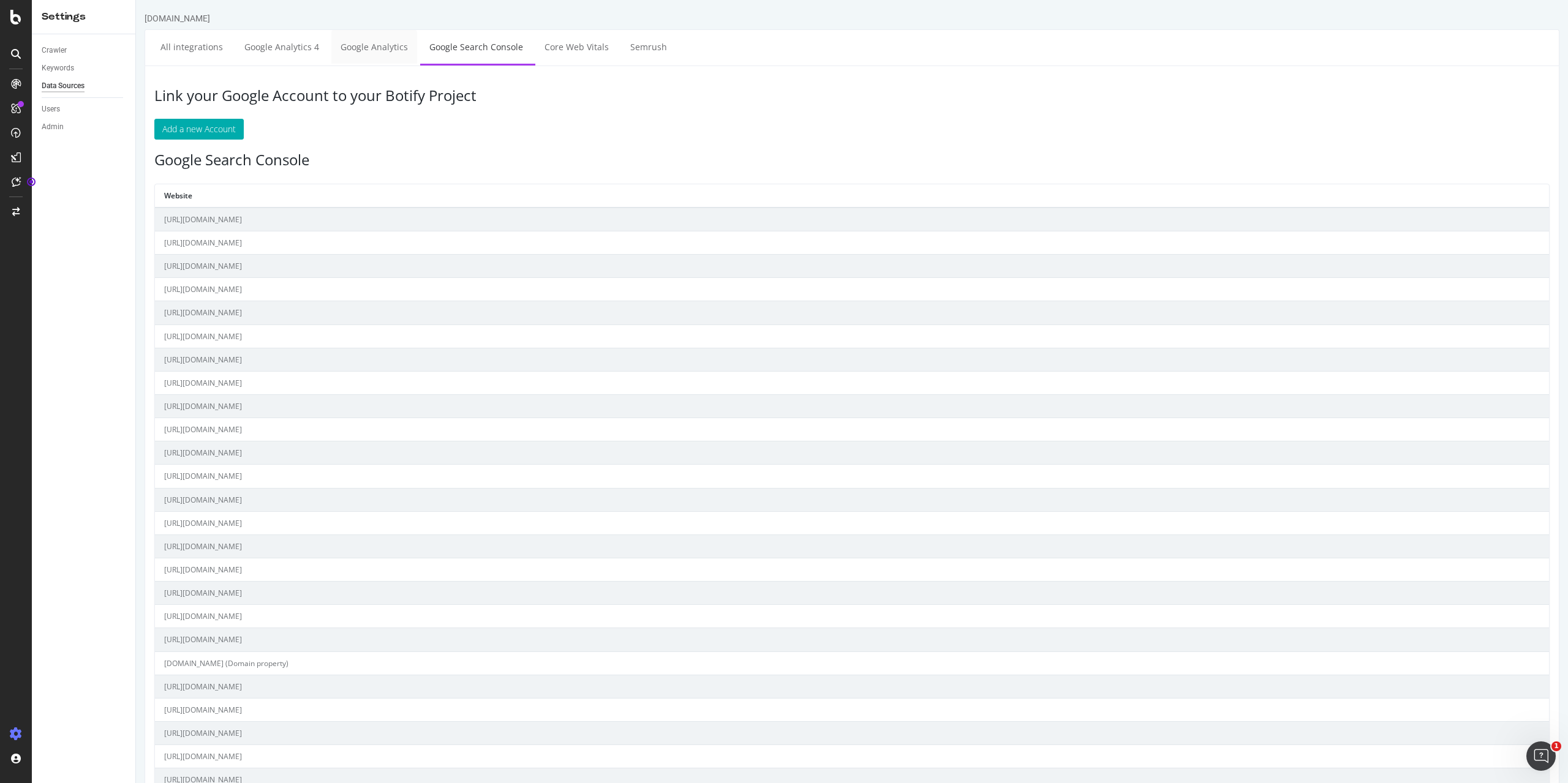
click at [396, 51] on link "Google Analytics" at bounding box center [374, 47] width 86 height 34
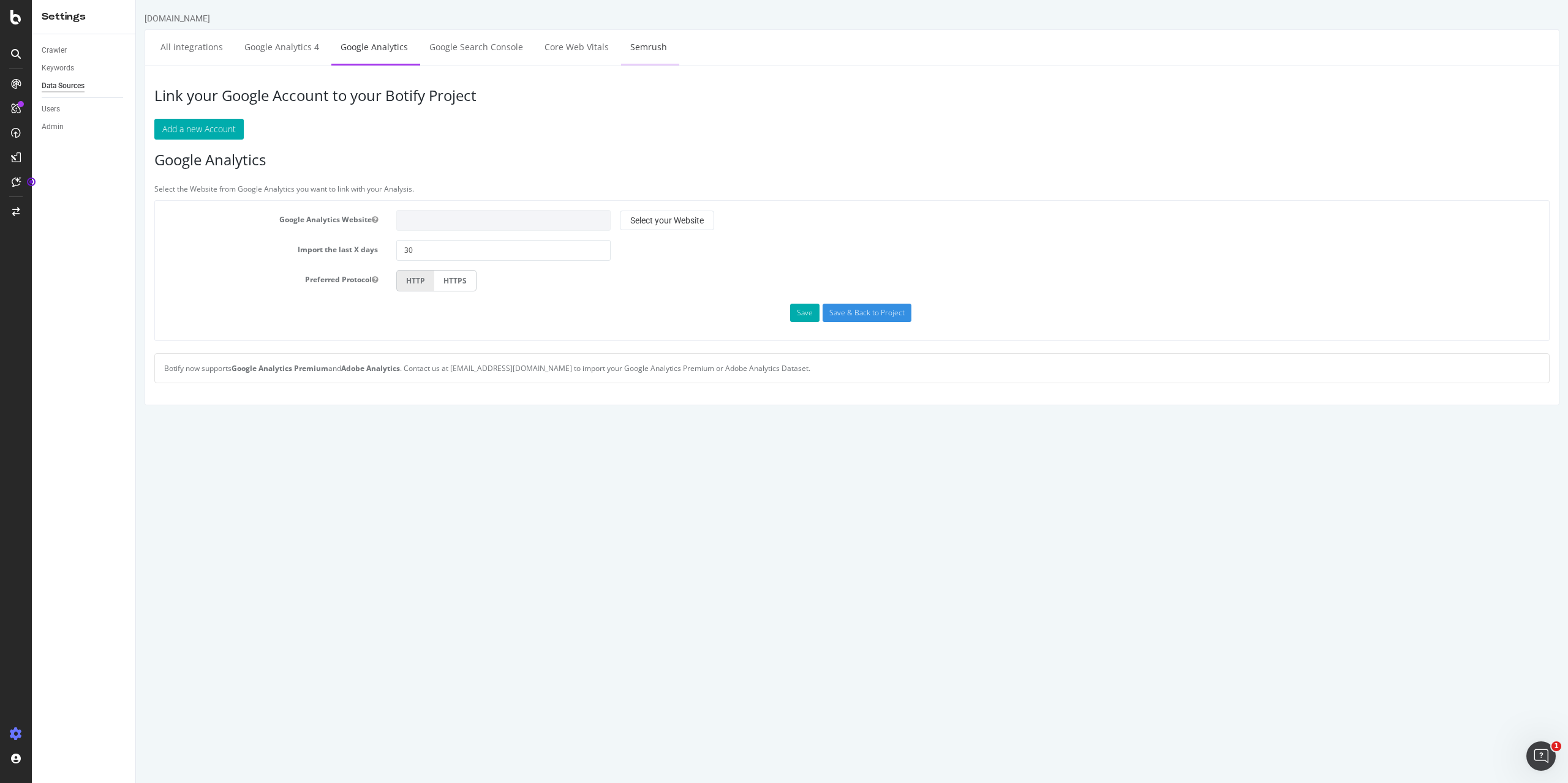
click at [643, 47] on link "Semrush" at bounding box center [649, 47] width 55 height 34
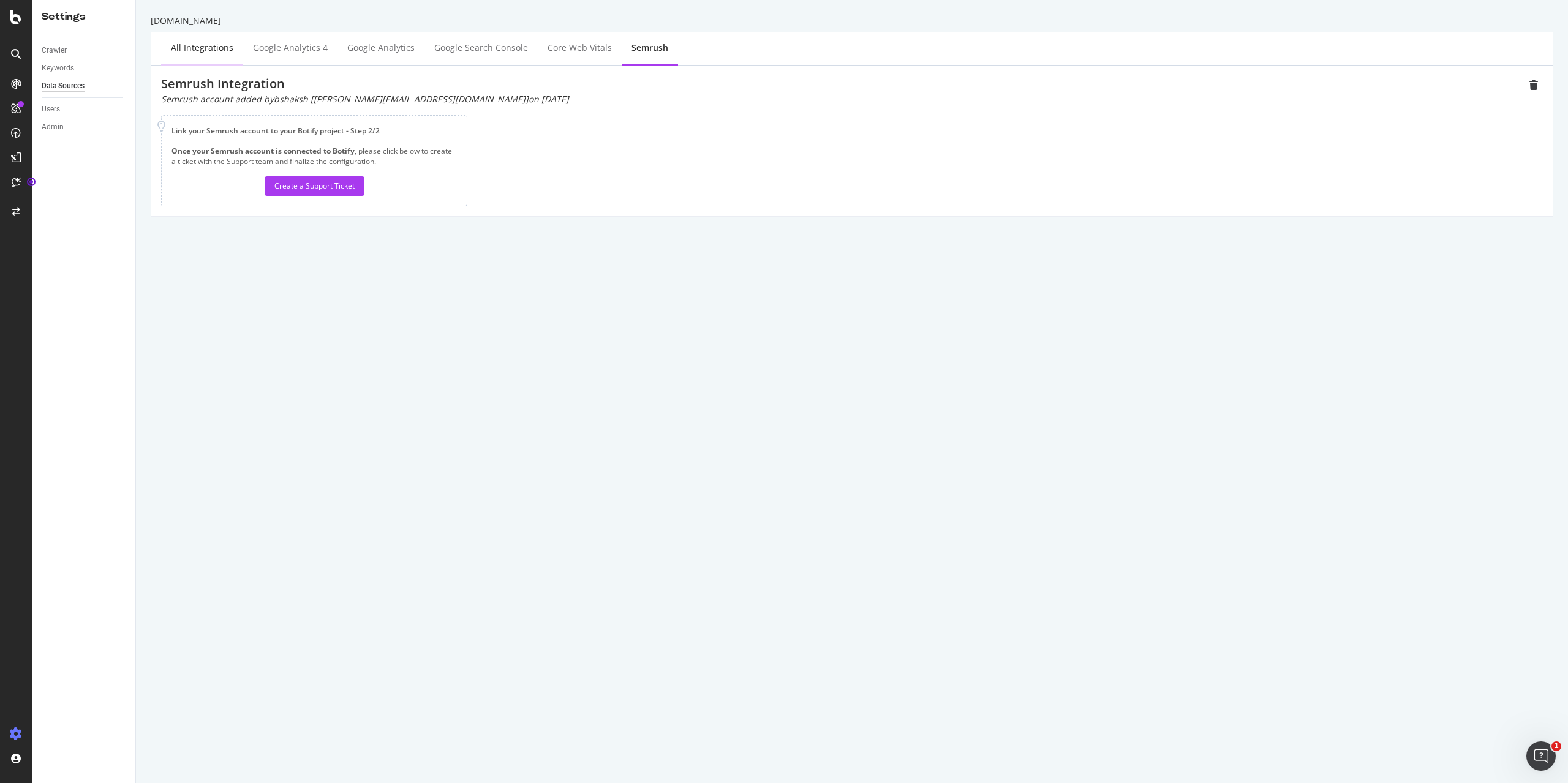
click at [224, 47] on div "All integrations" at bounding box center [201, 48] width 62 height 12
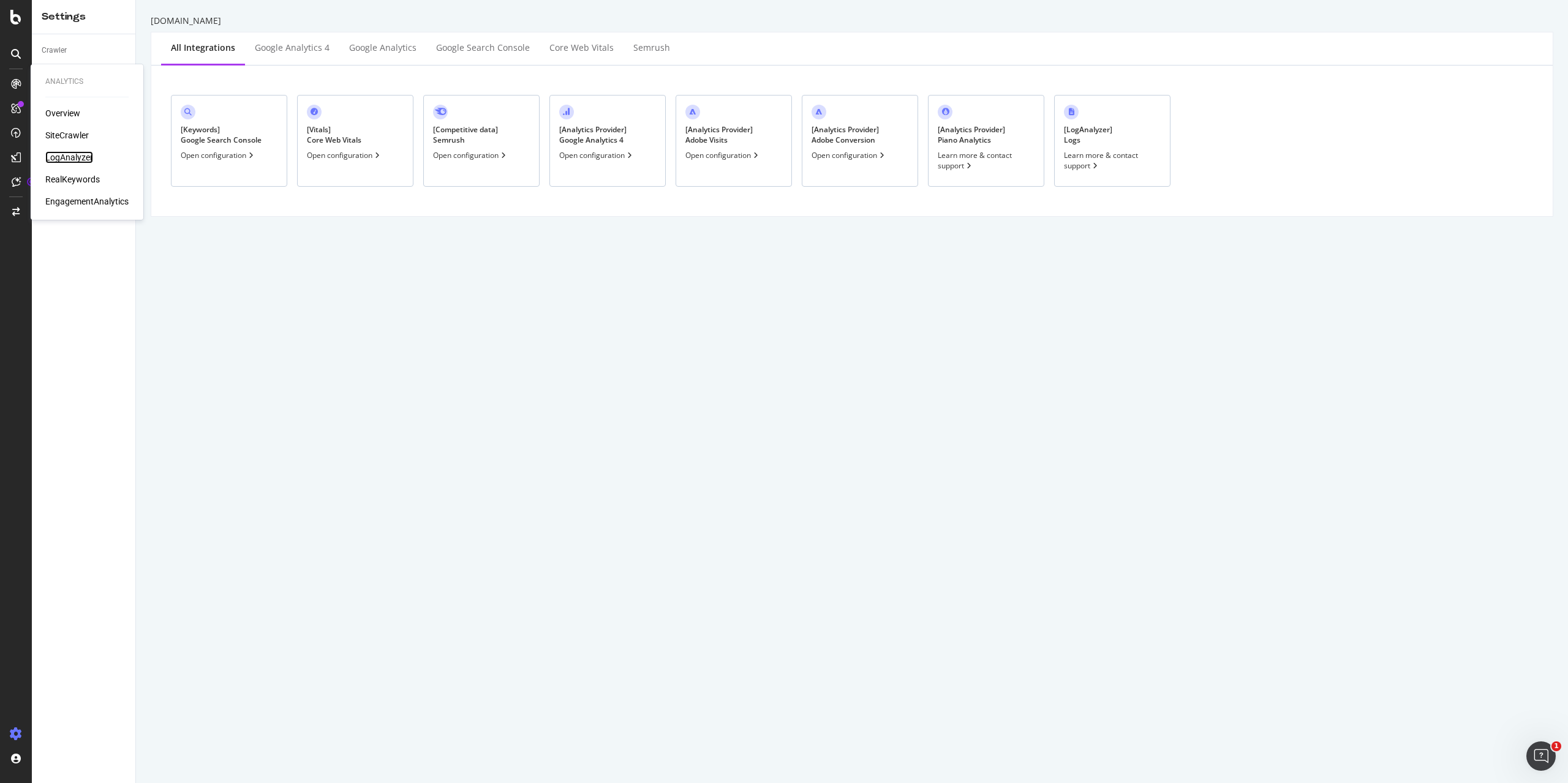
click at [81, 158] on div "LogAnalyzer" at bounding box center [69, 158] width 48 height 12
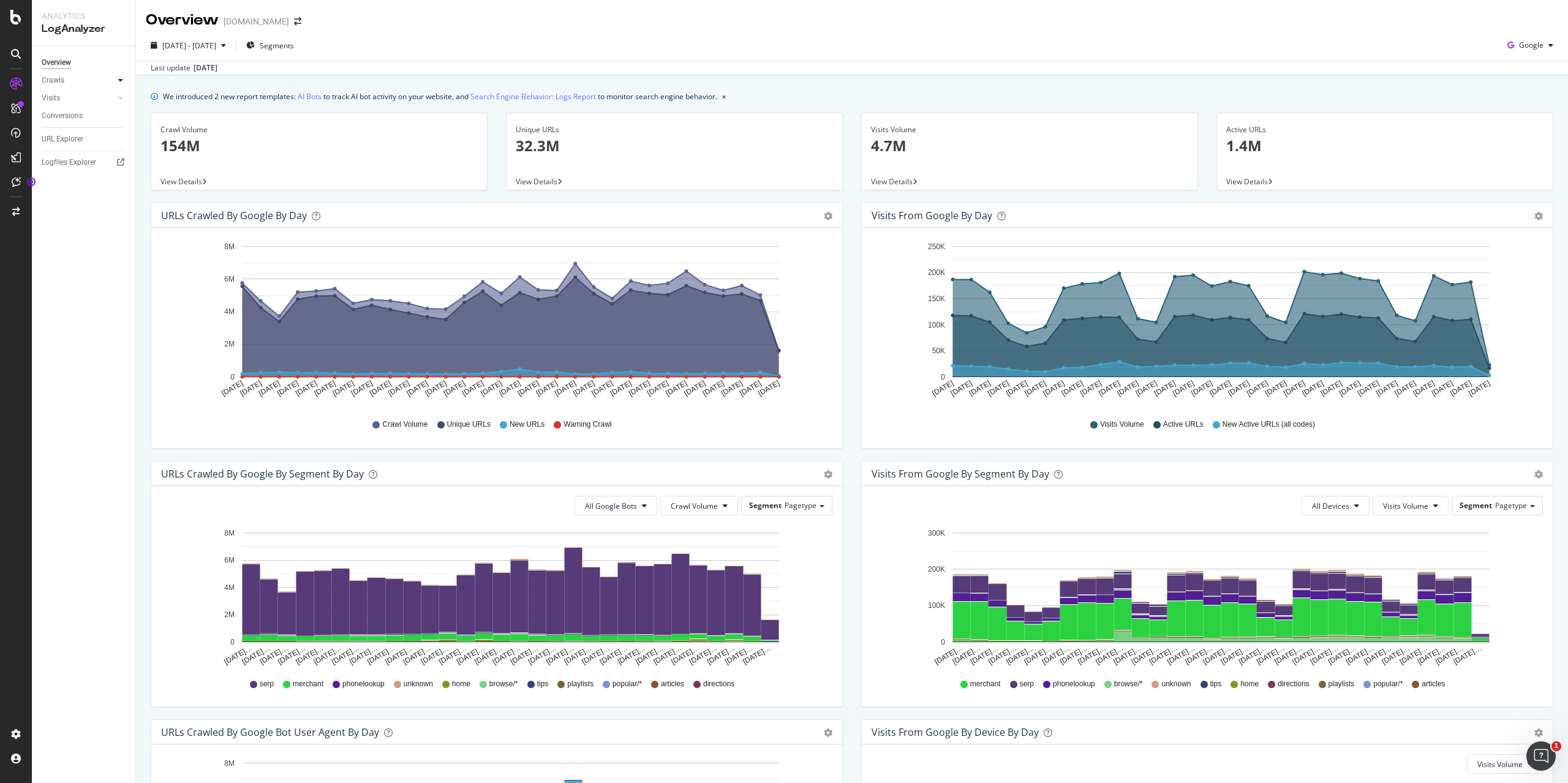
click at [119, 80] on icon at bounding box center [121, 81] width 5 height 8
click at [120, 80] on icon at bounding box center [121, 81] width 5 height 8
click at [122, 98] on icon at bounding box center [121, 98] width 5 height 8
